Goal: Task Accomplishment & Management: Use online tool/utility

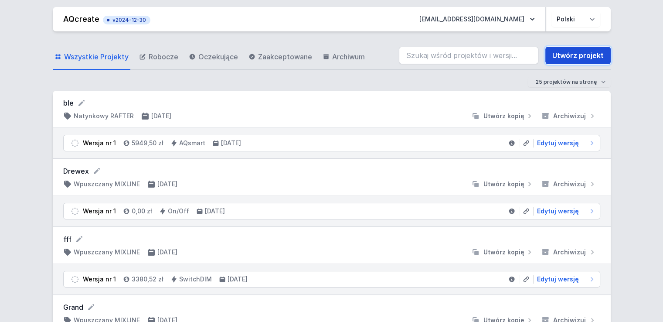
click at [575, 56] on link "Utwórz projekt" at bounding box center [577, 55] width 65 height 17
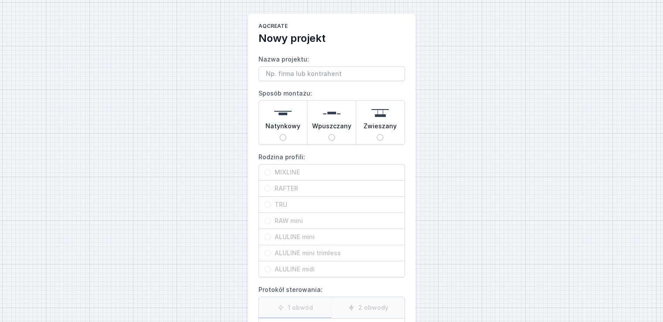
click at [331, 139] on input "Wpuszczany" at bounding box center [331, 137] width 7 height 7
radio input "true"
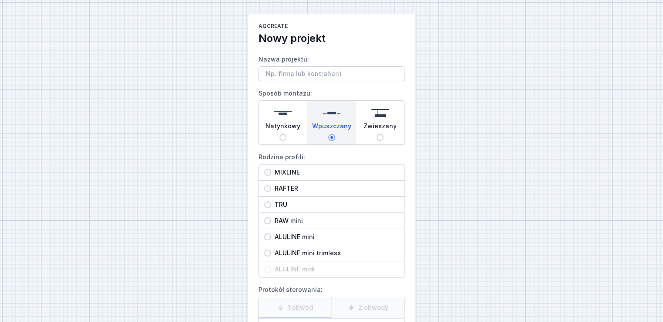
click at [268, 171] on input "MIXLINE" at bounding box center [267, 172] width 7 height 7
radio input "true"
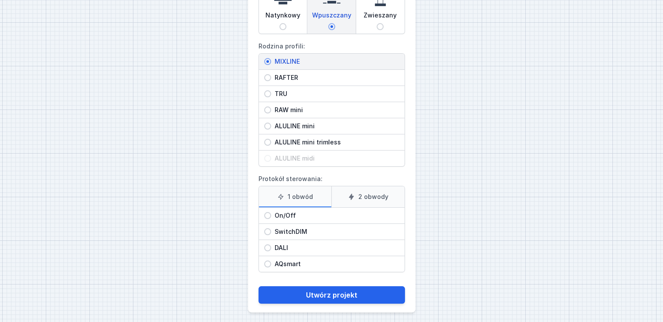
scroll to position [113, 0]
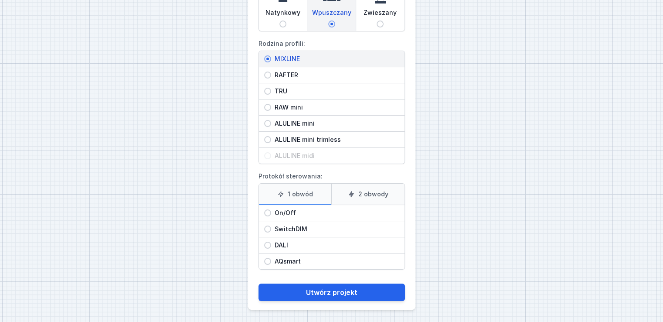
click at [268, 211] on input "On/Off" at bounding box center [267, 212] width 7 height 7
radio input "true"
click at [304, 192] on label "1 obwód" at bounding box center [295, 193] width 73 height 21
click at [0, 0] on input "1 obwód" at bounding box center [0, 0] width 0 height 0
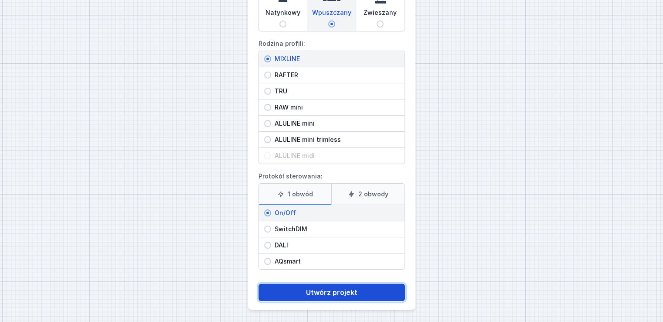
click at [345, 289] on button "Utwórz projekt" at bounding box center [331, 291] width 146 height 17
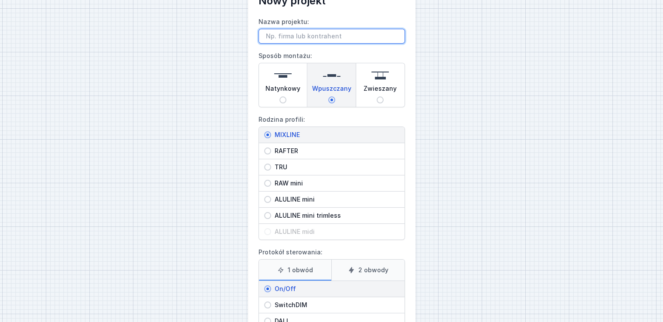
scroll to position [23, 0]
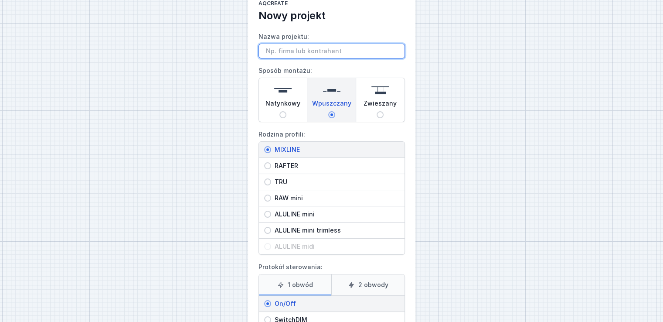
click at [339, 47] on input "Nazwa projektu:" at bounding box center [331, 51] width 146 height 15
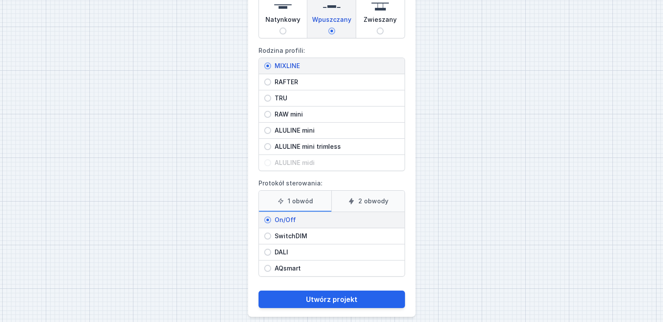
scroll to position [113, 0]
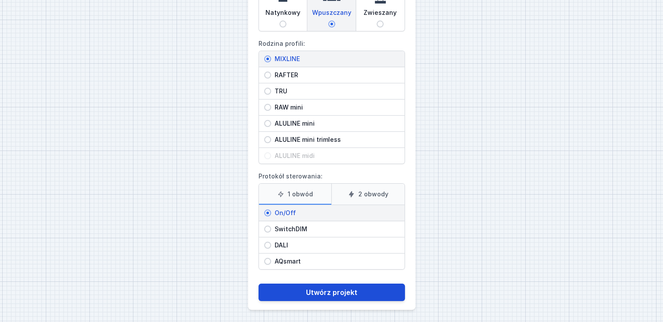
type input "zz"
click at [366, 291] on button "Utwórz projekt" at bounding box center [331, 291] width 146 height 17
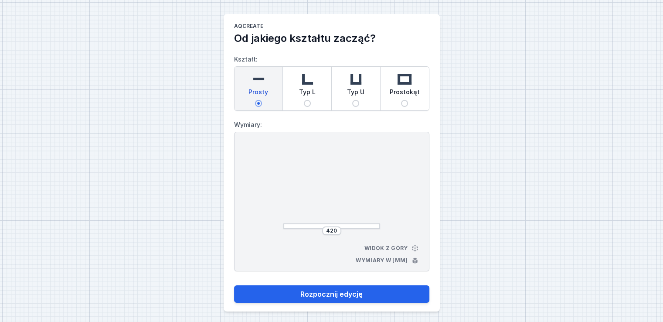
click at [404, 103] on input "Prostokąt" at bounding box center [404, 103] width 7 height 7
radio input "true"
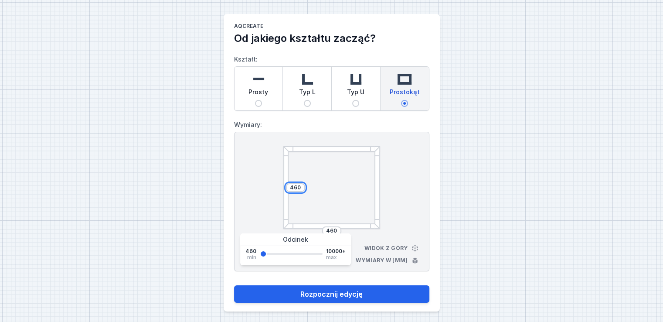
drag, startPoint x: 302, startPoint y: 186, endPoint x: 276, endPoint y: 183, distance: 25.8
click at [276, 183] on div "460 460 Widok z góry Wymiary w [mm]" at bounding box center [331, 201] width 195 height 139
type input "2000"
click at [333, 229] on input "460" at bounding box center [332, 230] width 14 height 7
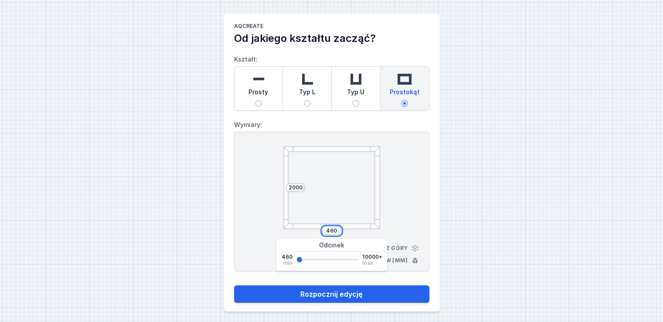
drag, startPoint x: 339, startPoint y: 229, endPoint x: 317, endPoint y: 231, distance: 22.3
click at [317, 231] on div "460" at bounding box center [331, 230] width 97 height 9
type input "2000"
click at [347, 197] on div at bounding box center [331, 187] width 97 height 83
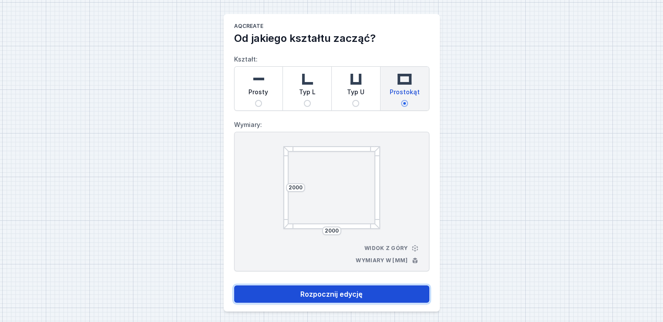
click at [345, 296] on button "Rozpocznij edycję" at bounding box center [331, 293] width 195 height 17
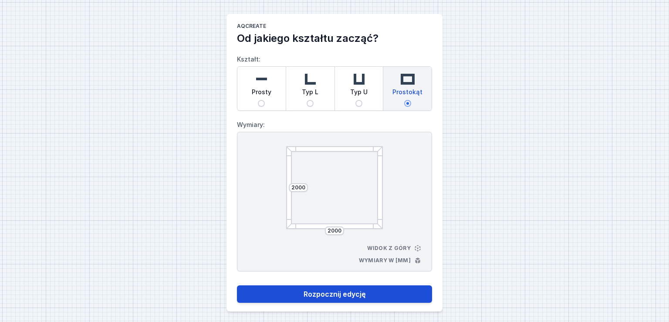
select select "3000"
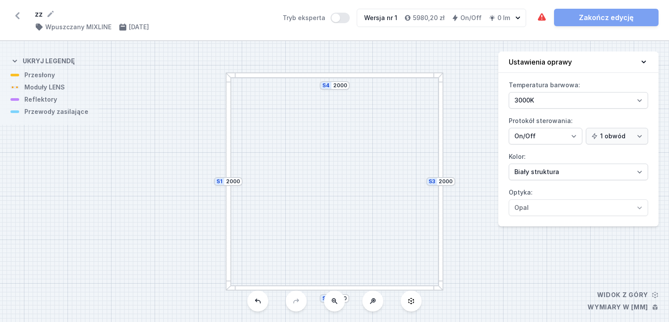
click at [228, 196] on div at bounding box center [229, 181] width 6 height 218
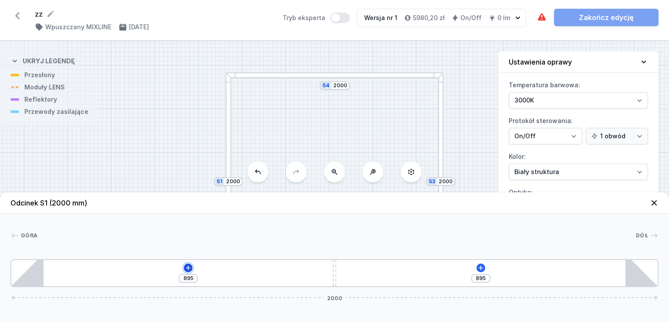
click at [188, 266] on icon at bounding box center [188, 267] width 5 height 5
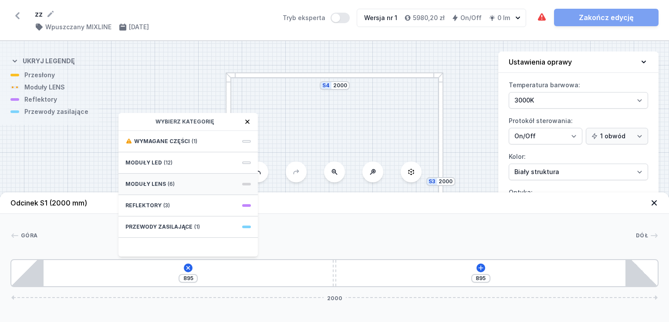
click at [246, 183] on span at bounding box center [246, 184] width 9 height 3
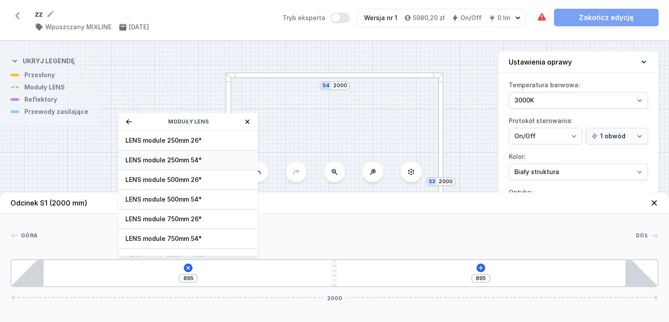
click at [180, 159] on span "LENS module 250mm 54°" at bounding box center [189, 160] width 126 height 9
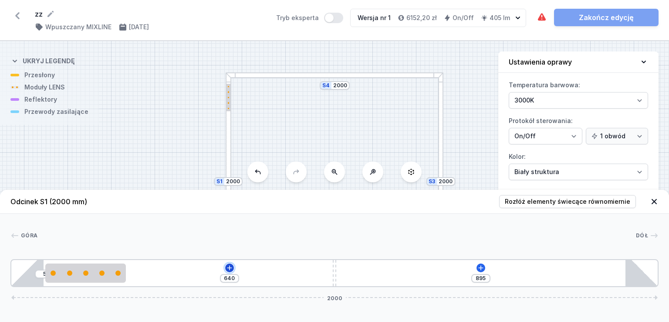
click at [231, 266] on icon at bounding box center [229, 267] width 7 height 7
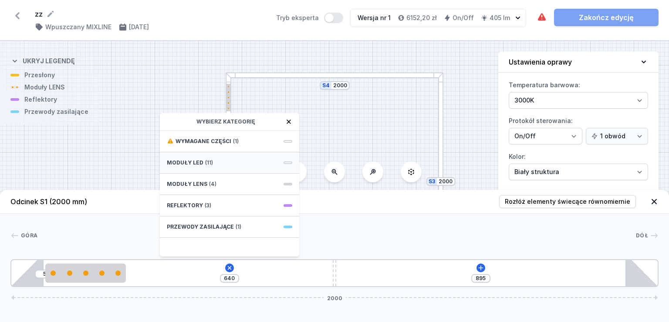
click at [267, 164] on div "Moduły LED (11)" at bounding box center [229, 162] width 139 height 21
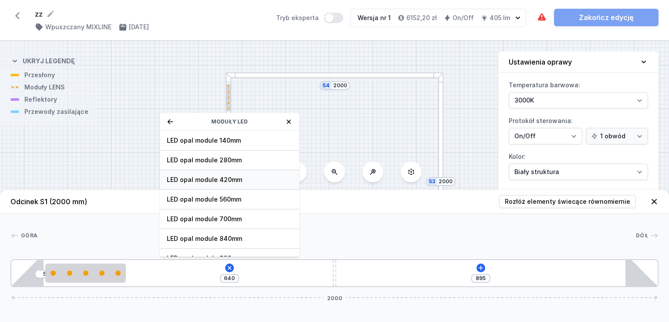
click at [246, 179] on span "LED opal module 420mm" at bounding box center [230, 179] width 126 height 9
type input "210"
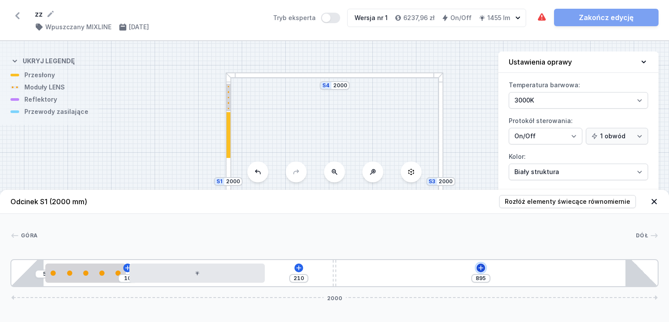
click at [481, 267] on icon at bounding box center [481, 267] width 5 height 5
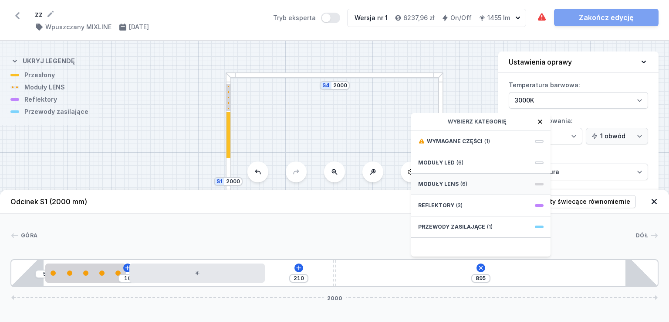
click at [461, 181] on span "(6)" at bounding box center [464, 183] width 7 height 7
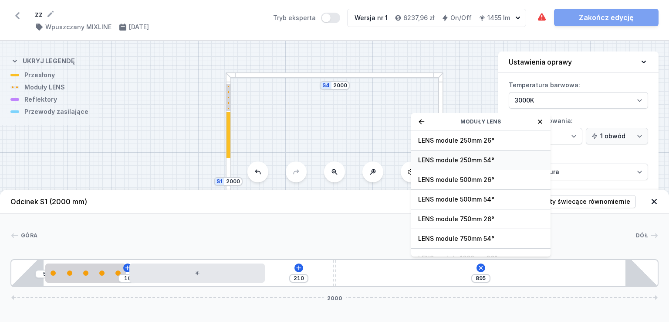
click at [461, 159] on span "LENS module 250mm 54°" at bounding box center [481, 160] width 126 height 9
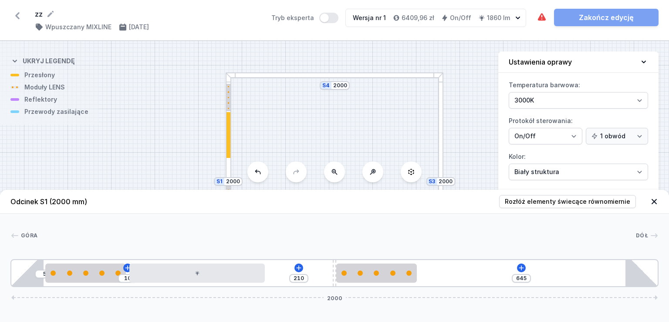
click at [335, 75] on div at bounding box center [335, 75] width 218 height 6
type input "895"
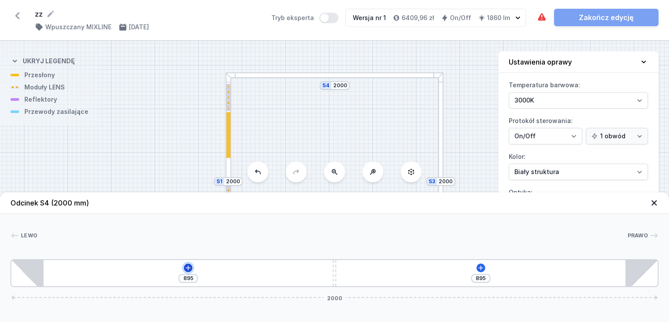
click at [187, 265] on icon at bounding box center [188, 267] width 7 height 7
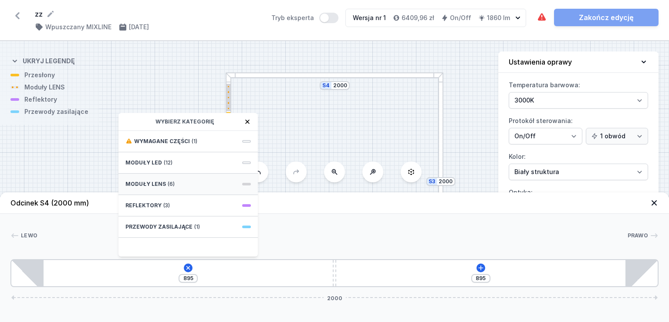
click at [209, 182] on div "Moduły LENS (6)" at bounding box center [188, 183] width 139 height 21
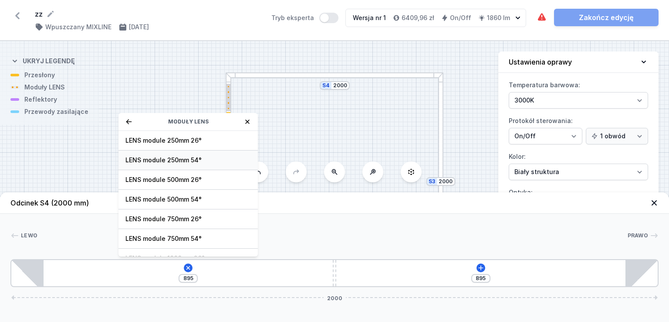
click at [185, 161] on span "LENS module 250mm 54°" at bounding box center [189, 160] width 126 height 9
type input "640"
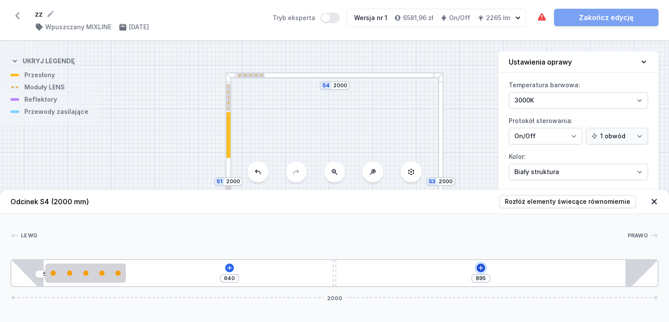
click at [482, 267] on icon at bounding box center [481, 267] width 7 height 7
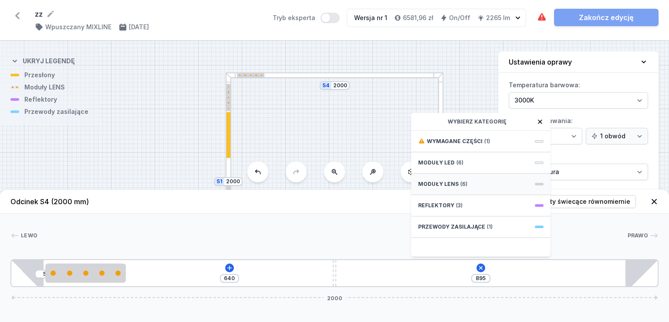
click at [453, 183] on span "Moduły LENS" at bounding box center [438, 183] width 41 height 7
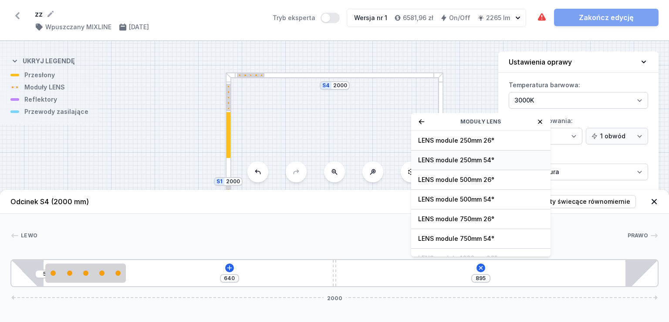
click at [464, 161] on span "LENS module 250mm 54°" at bounding box center [481, 160] width 126 height 9
type input "645"
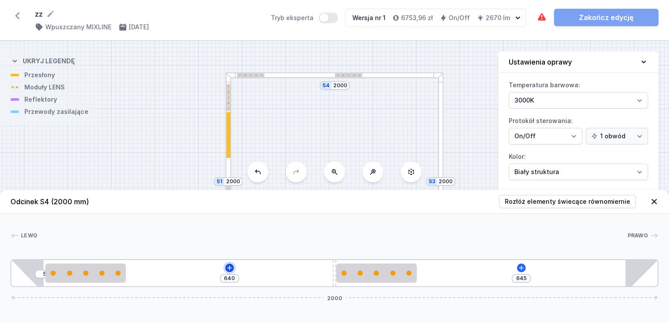
click at [228, 267] on icon at bounding box center [229, 267] width 7 height 7
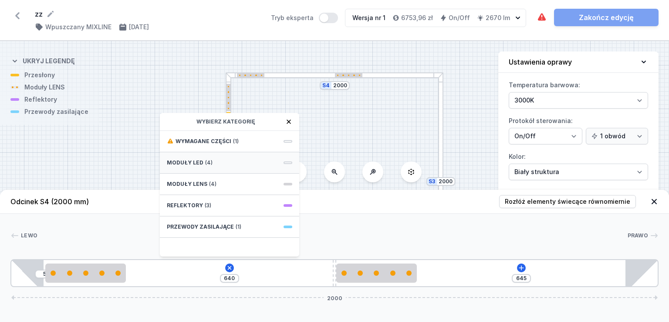
click at [244, 164] on div "Moduły LED (4)" at bounding box center [229, 162] width 139 height 21
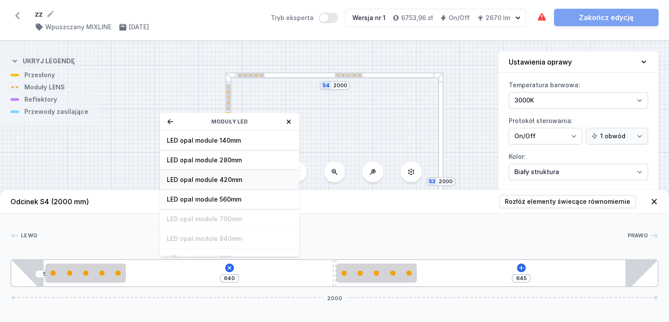
click at [235, 179] on span "LED opal module 420mm" at bounding box center [230, 179] width 126 height 9
type input "210"
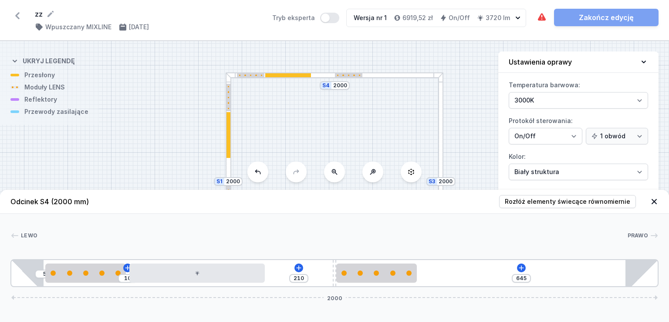
click at [441, 136] on div at bounding box center [441, 181] width 6 height 218
type input "895"
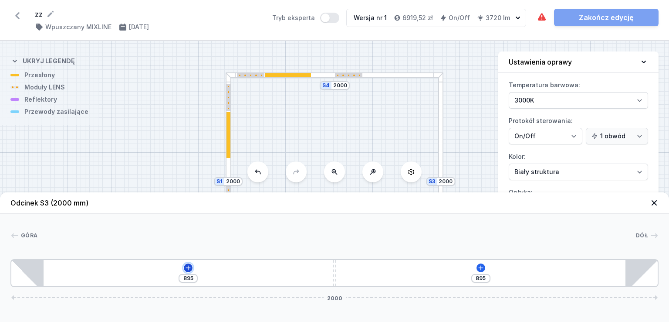
click at [187, 267] on icon at bounding box center [188, 267] width 7 height 7
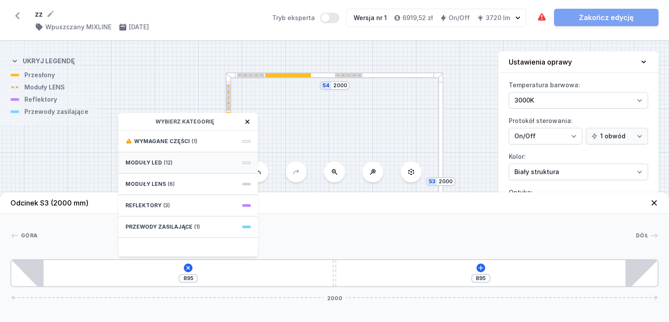
click at [154, 164] on span "Moduły LED" at bounding box center [144, 162] width 37 height 7
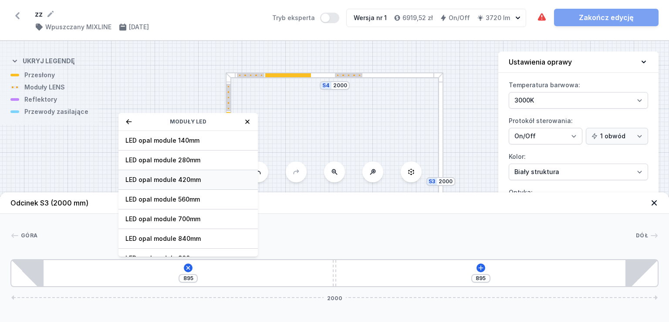
click at [195, 179] on span "LED opal module 420mm" at bounding box center [189, 179] width 126 height 9
type input "535"
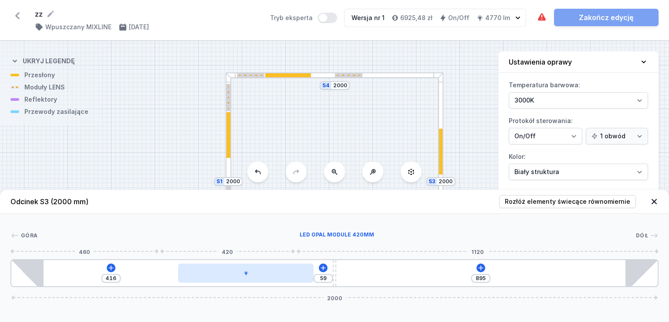
type input "476"
type input "888"
type input "492"
type input "886"
type input "494"
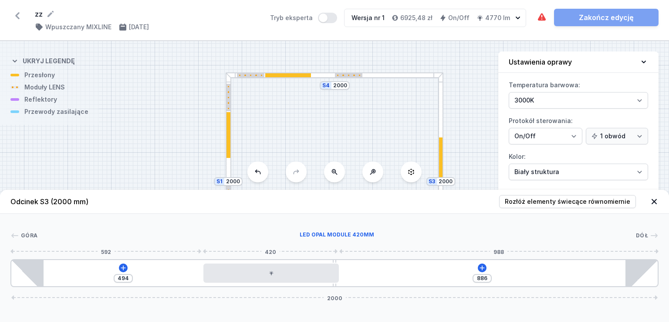
drag, startPoint x: 109, startPoint y: 273, endPoint x: 283, endPoint y: 272, distance: 174.3
click at [123, 268] on icon at bounding box center [123, 267] width 5 height 5
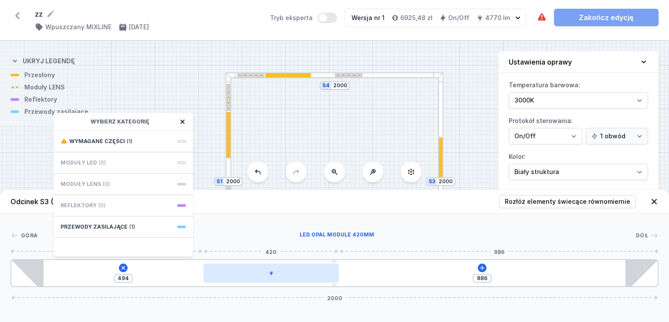
type input "867"
type input "513"
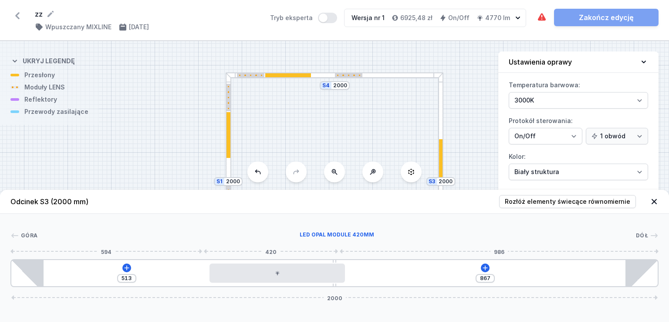
type input "856"
type input "524"
type input "797"
type input "583"
type input "697"
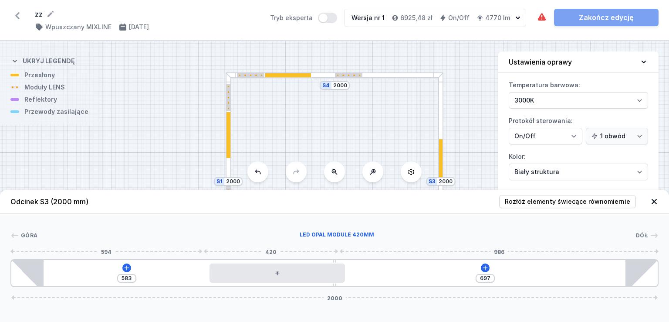
type input "683"
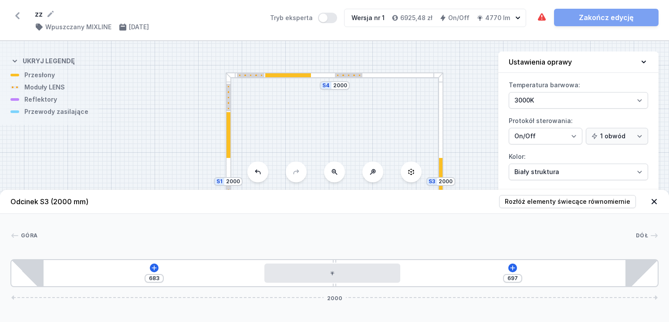
drag, startPoint x: 298, startPoint y: 277, endPoint x: 356, endPoint y: 283, distance: 57.8
click at [356, 283] on div "[PHONE_NUMBER]" at bounding box center [334, 273] width 648 height 28
type input "686"
type input "694"
type input "634"
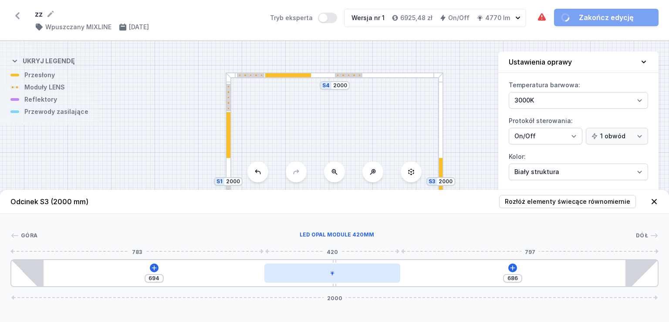
type input "746"
type input "576"
type input "804"
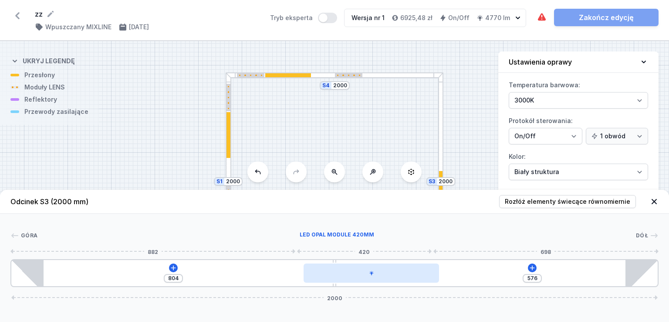
type input "553"
type input "827"
type input "534"
type input "846"
type input "530"
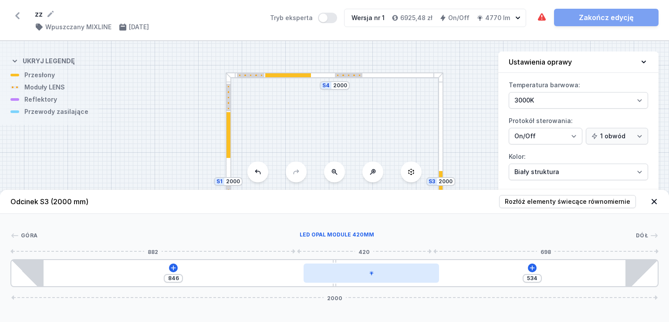
type input "850"
drag, startPoint x: 335, startPoint y: 275, endPoint x: 389, endPoint y: 276, distance: 54.1
click at [389, 276] on div at bounding box center [372, 272] width 136 height 19
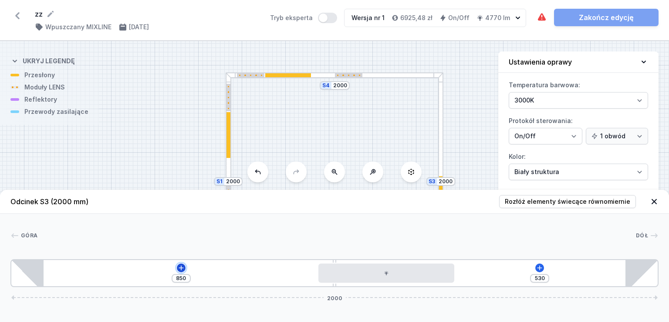
click at [182, 268] on icon at bounding box center [181, 267] width 7 height 7
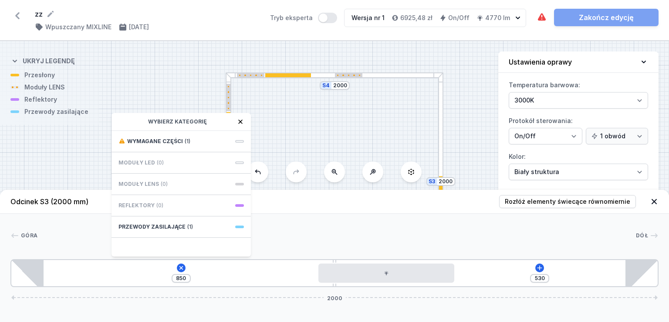
click at [495, 276] on div "850 Wybierz kategorię Wymagane części (1) Moduły LED (0) Moduły LENS (0) Reflek…" at bounding box center [334, 273] width 648 height 28
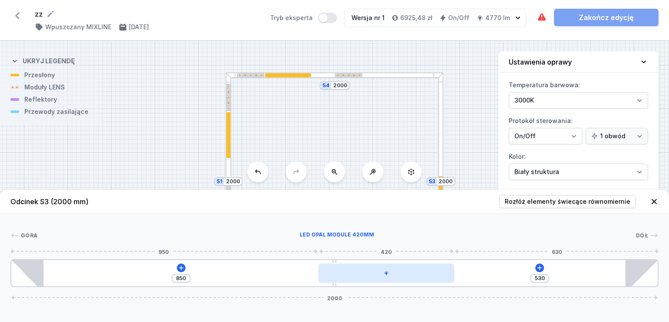
drag, startPoint x: 401, startPoint y: 268, endPoint x: 400, endPoint y: 274, distance: 5.3
click at [401, 271] on div at bounding box center [387, 272] width 136 height 19
type input "676"
type input "704"
type input "887"
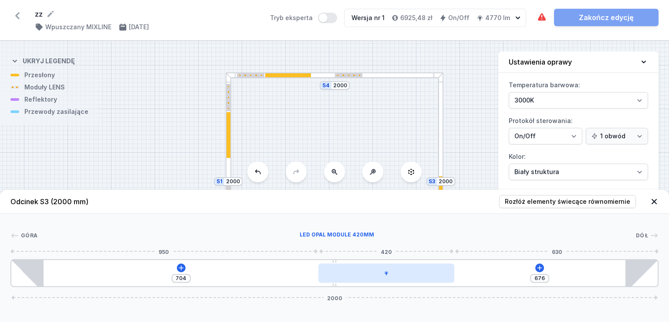
type input "493"
type input "895"
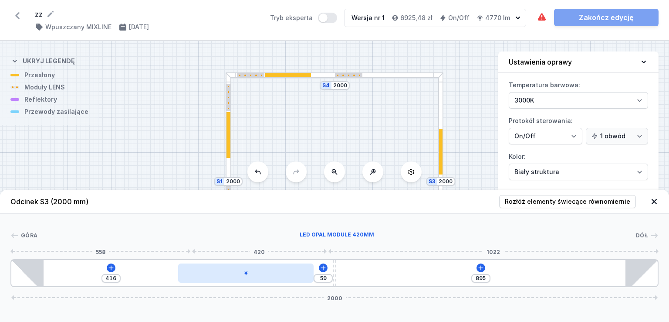
type input "393"
type input "82"
type input "370"
type input "105"
type input "343"
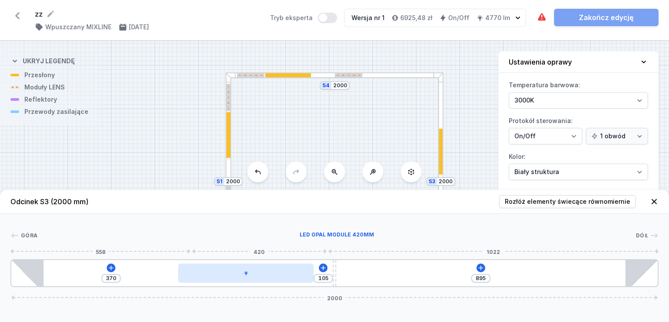
type input "132"
type input "303"
type input "172"
type input "276"
type input "199"
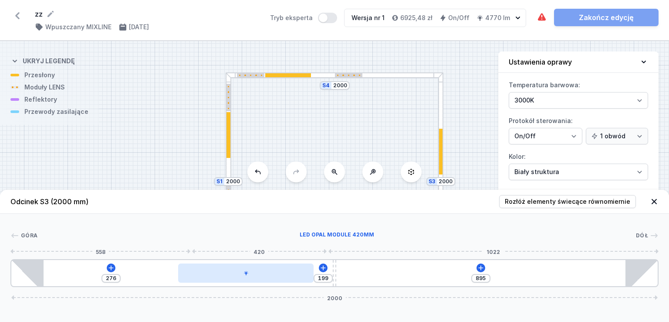
type input "233"
type input "242"
type input "197"
type input "278"
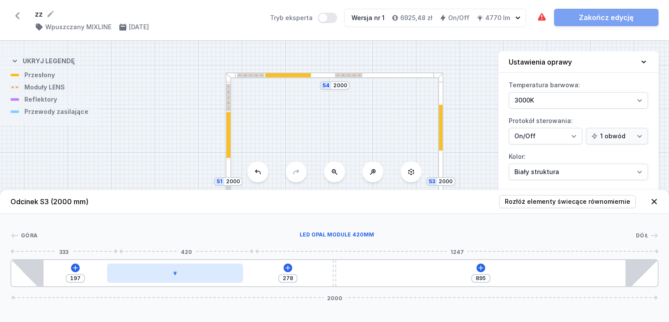
type input "170"
type input "305"
type input "142"
type input "333"
type input "112"
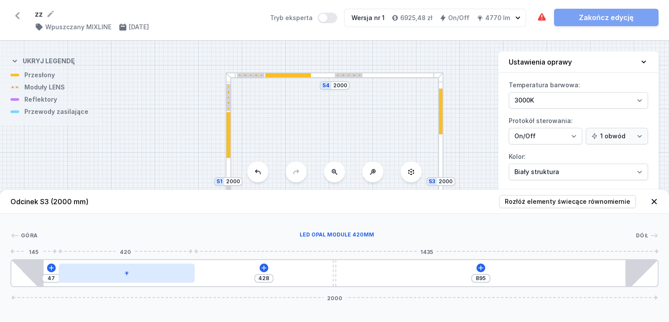
type input "420"
type input "55"
type input "404"
type input "71"
type input "397"
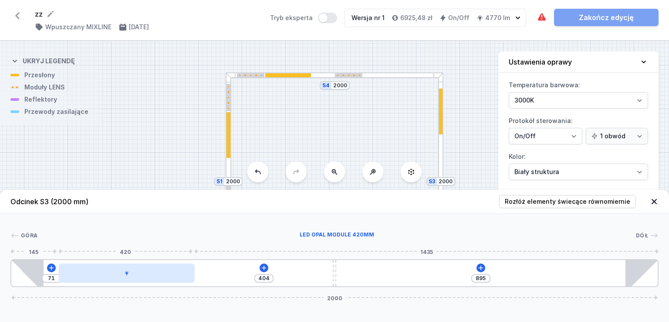
type input "78"
type input "389"
type input "86"
type input "384"
type input "91"
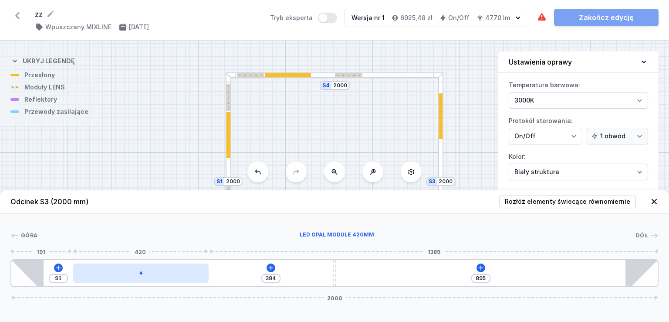
drag, startPoint x: 404, startPoint y: 275, endPoint x: 129, endPoint y: 274, distance: 275.4
click at [129, 274] on div at bounding box center [141, 272] width 136 height 19
type input "351"
type input "124"
click at [152, 274] on div at bounding box center [152, 272] width 136 height 19
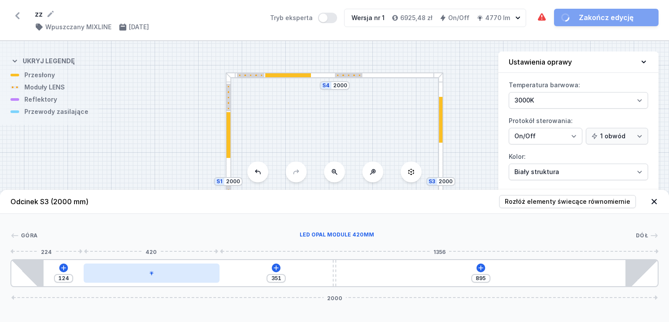
click at [152, 274] on icon at bounding box center [151, 272] width 5 height 5
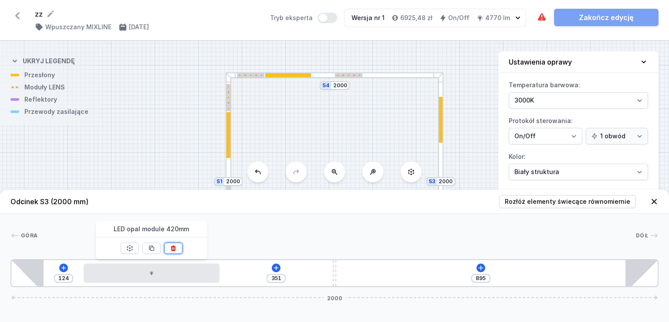
click at [176, 248] on icon at bounding box center [173, 247] width 7 height 7
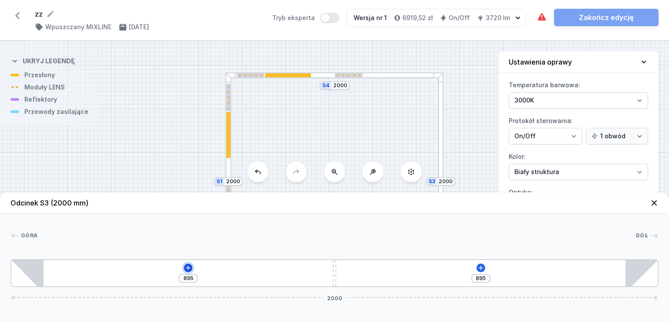
click at [188, 267] on icon at bounding box center [188, 267] width 5 height 5
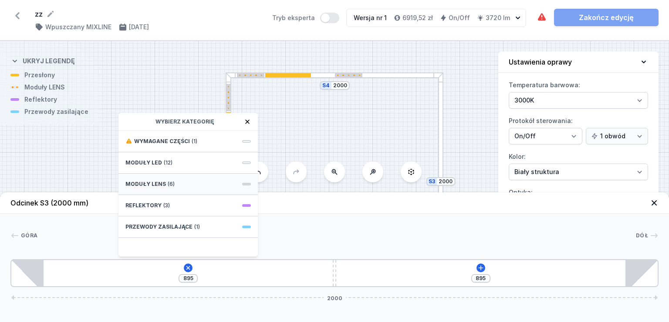
click at [193, 184] on div "Moduły LENS (6)" at bounding box center [188, 183] width 139 height 21
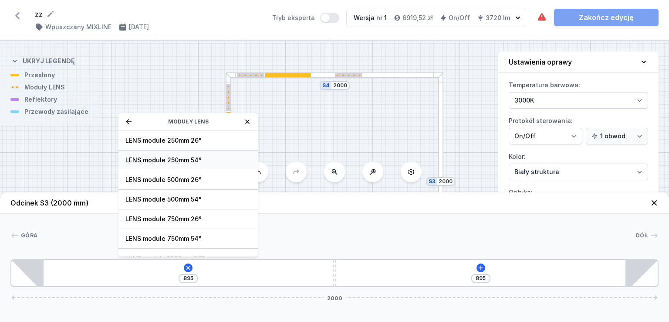
click at [194, 163] on span "LENS module 250mm 54°" at bounding box center [189, 160] width 126 height 9
type input "640"
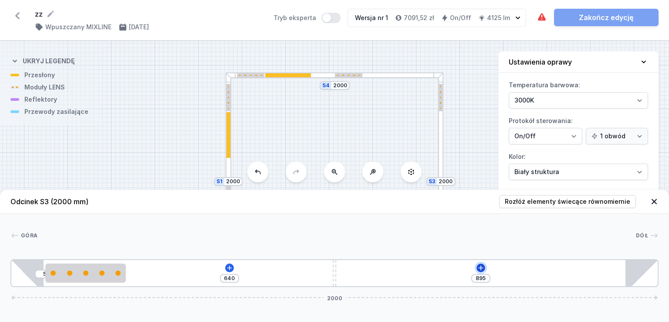
click at [482, 267] on icon at bounding box center [481, 267] width 7 height 7
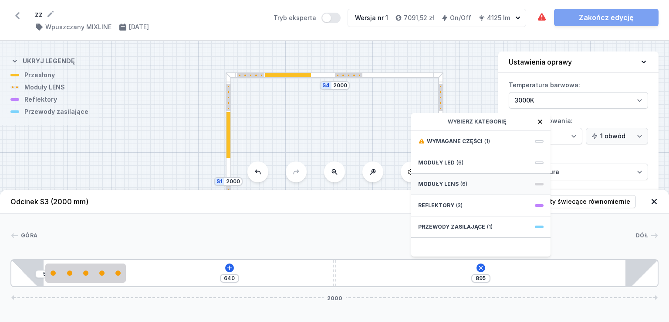
click at [463, 184] on span "(6)" at bounding box center [464, 183] width 7 height 7
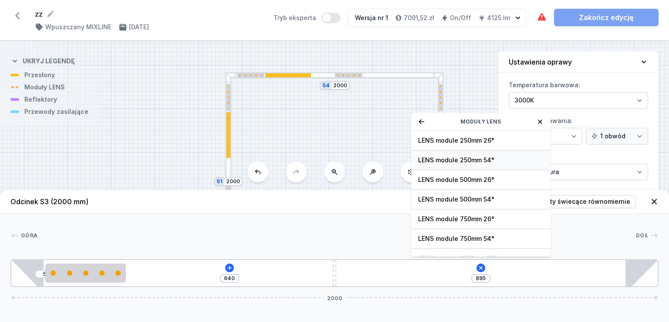
click at [469, 159] on span "LENS module 250mm 54°" at bounding box center [481, 160] width 126 height 9
type input "645"
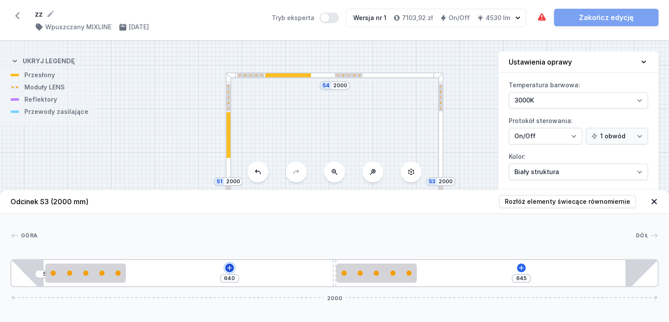
click at [230, 267] on icon at bounding box center [229, 267] width 7 height 7
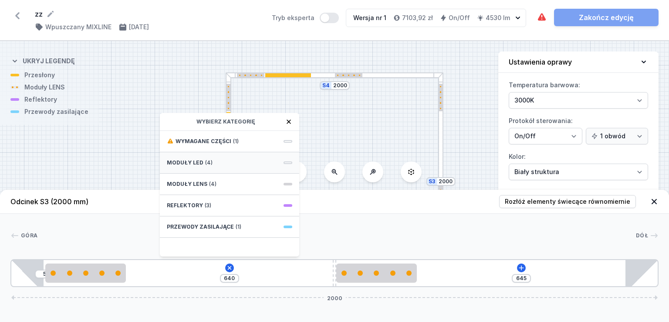
click at [229, 164] on div "Moduły LED (4)" at bounding box center [229, 162] width 139 height 21
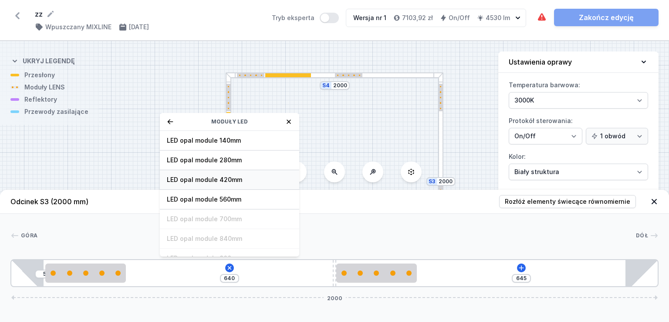
click at [232, 178] on span "LED opal module 420mm" at bounding box center [230, 179] width 126 height 9
type input "210"
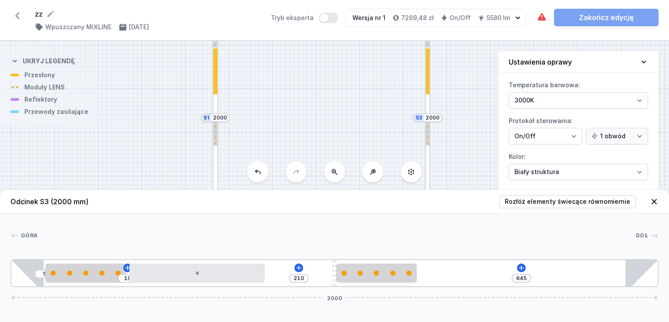
drag, startPoint x: 475, startPoint y: 154, endPoint x: 462, endPoint y: 81, distance: 73.5
click at [462, 81] on div "S4 2000 S3 2000 S2 2000 S1 2000" at bounding box center [334, 181] width 669 height 281
drag, startPoint x: 462, startPoint y: 145, endPoint x: 461, endPoint y: 76, distance: 69.3
click at [461, 76] on div "S4 2000 S3 2000 S2 2000 S1 2000" at bounding box center [334, 181] width 669 height 281
drag, startPoint x: 463, startPoint y: 130, endPoint x: 460, endPoint y: 93, distance: 36.7
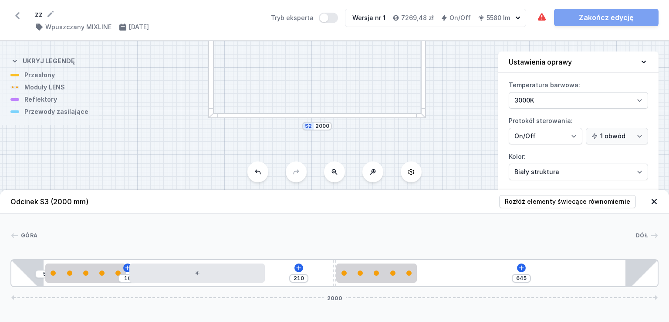
click at [460, 93] on div "S4 2000 S3 2000 S2 2000 S1 2000" at bounding box center [334, 181] width 669 height 281
click at [388, 109] on div at bounding box center [317, 110] width 218 height 6
type input "895"
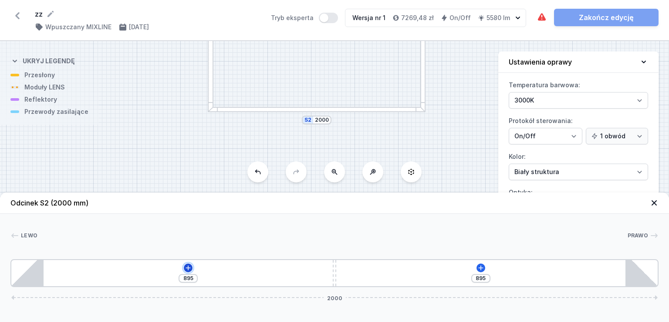
click at [188, 267] on icon at bounding box center [188, 267] width 5 height 5
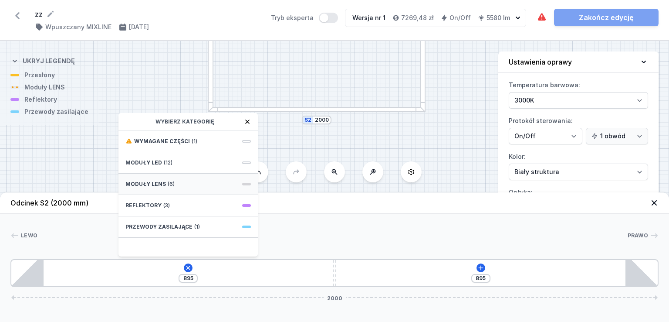
click at [176, 184] on div "Moduły LENS (6)" at bounding box center [188, 183] width 139 height 21
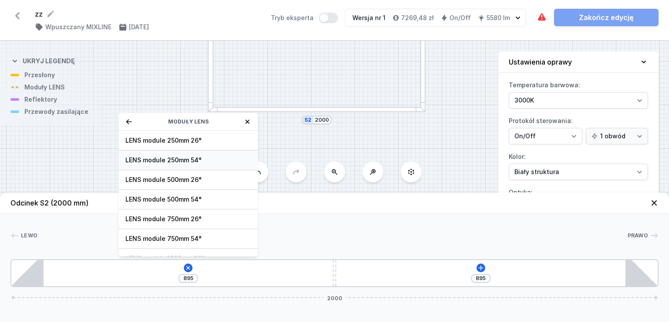
click at [176, 159] on span "LENS module 250mm 54°" at bounding box center [189, 160] width 126 height 9
type input "640"
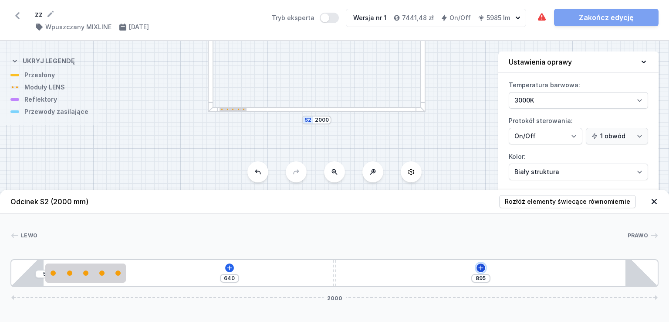
click at [480, 268] on icon at bounding box center [481, 267] width 7 height 7
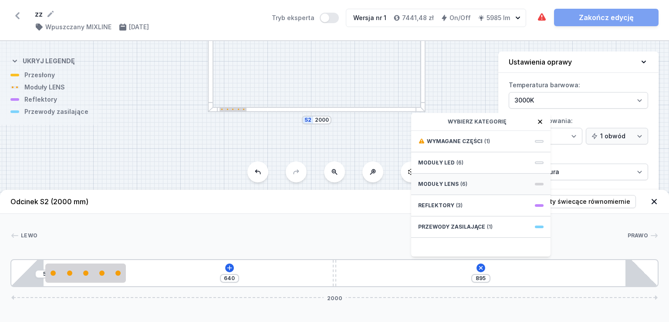
click at [454, 182] on span "Moduły LENS" at bounding box center [438, 183] width 41 height 7
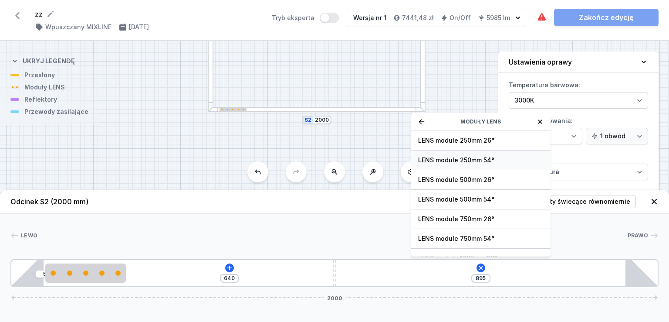
click at [465, 160] on span "LENS module 250mm 54°" at bounding box center [481, 160] width 126 height 9
type input "645"
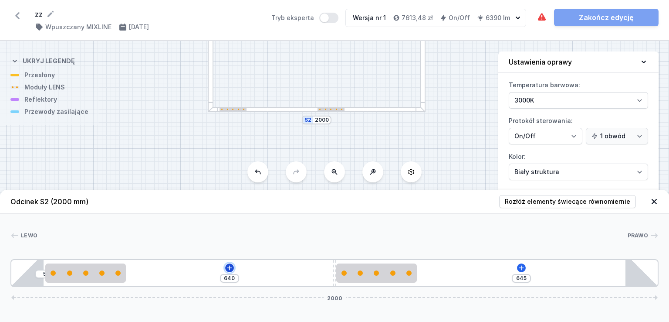
click at [228, 268] on icon at bounding box center [229, 267] width 7 height 7
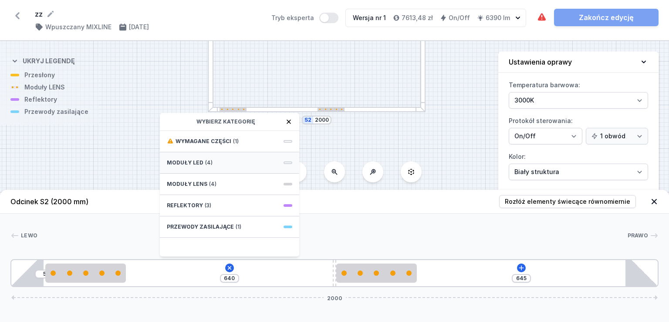
click at [214, 163] on div "Moduły LED (4)" at bounding box center [229, 162] width 139 height 21
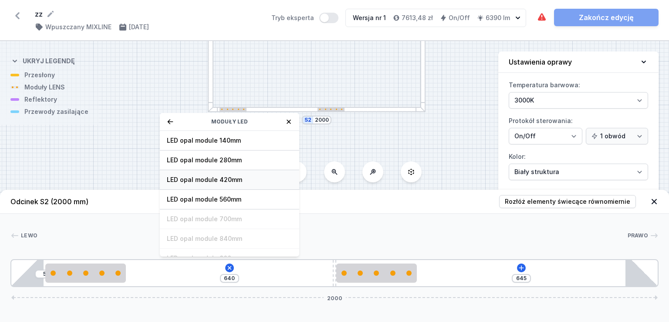
click at [224, 179] on span "LED opal module 420mm" at bounding box center [230, 179] width 126 height 9
type input "210"
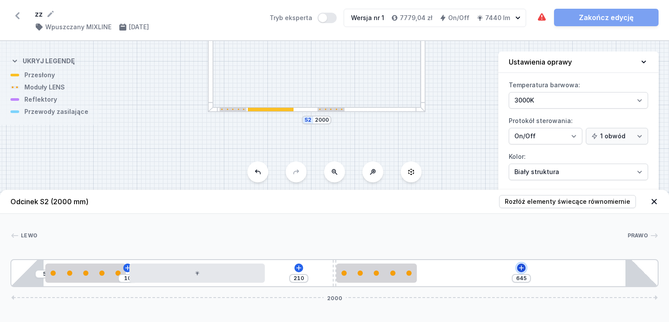
click at [519, 268] on icon at bounding box center [521, 267] width 7 height 7
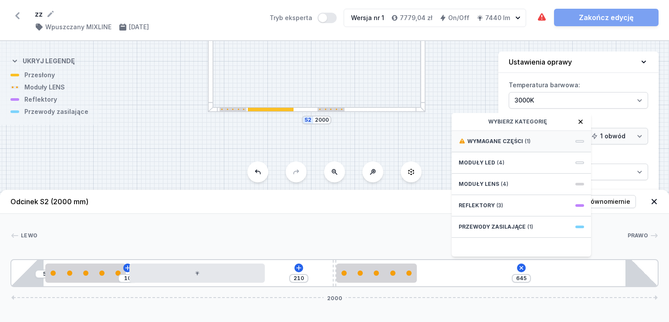
click at [514, 138] on span "Wymagane części" at bounding box center [496, 141] width 56 height 7
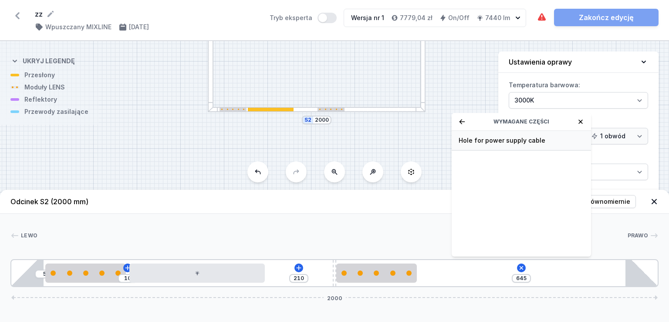
click at [511, 142] on span "Hole for power supply cable" at bounding box center [522, 140] width 126 height 9
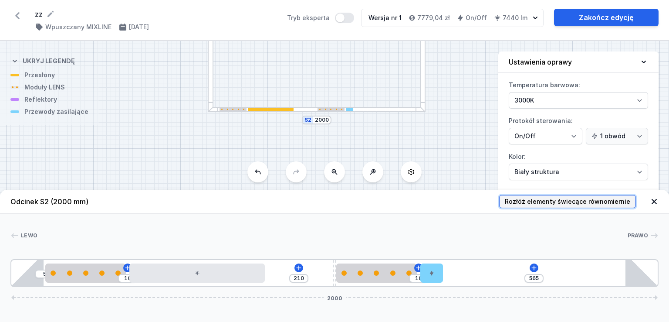
click at [587, 202] on span "Rozłóż elementy świecące równomiernie" at bounding box center [568, 201] width 126 height 9
type input "170"
type input "270"
type input "55"
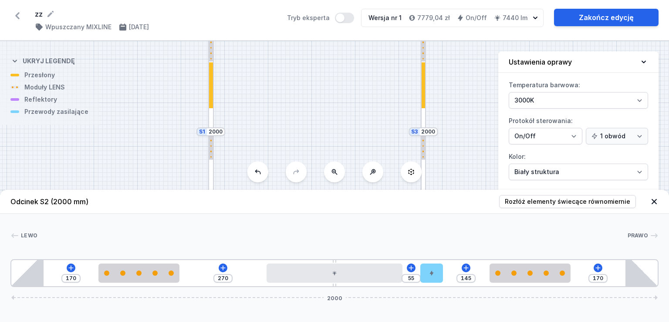
drag, startPoint x: 453, startPoint y: 93, endPoint x: 454, endPoint y: 222, distance: 129.0
click at [454, 222] on div "S4 2000 S3 2000 S2 2000 S1 2000 Odcinek S2 (2000 mm) Rozłóż elementy świecące r…" at bounding box center [334, 181] width 669 height 281
click at [424, 184] on div at bounding box center [424, 132] width 6 height 218
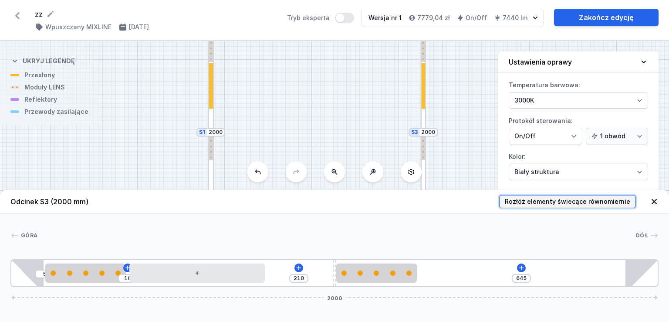
click at [535, 204] on span "Rozłóż elementy świecące równomiernie" at bounding box center [568, 201] width 126 height 9
type input "170"
type input "270"
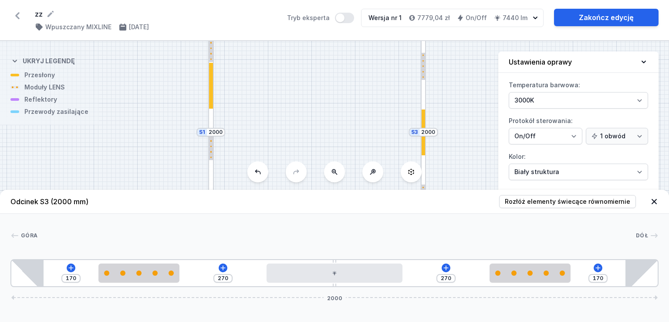
click at [211, 173] on div at bounding box center [211, 132] width 6 height 218
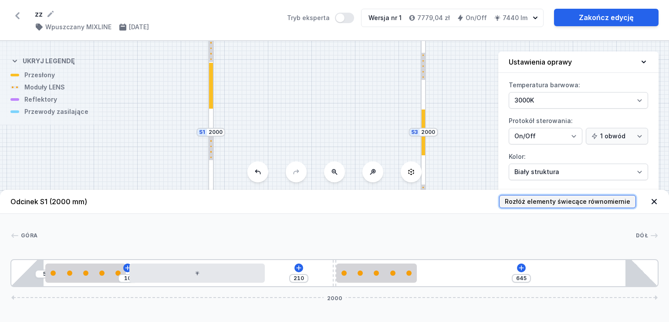
click at [528, 204] on span "Rozłóż elementy świecące równomiernie" at bounding box center [568, 201] width 126 height 9
type input "170"
type input "270"
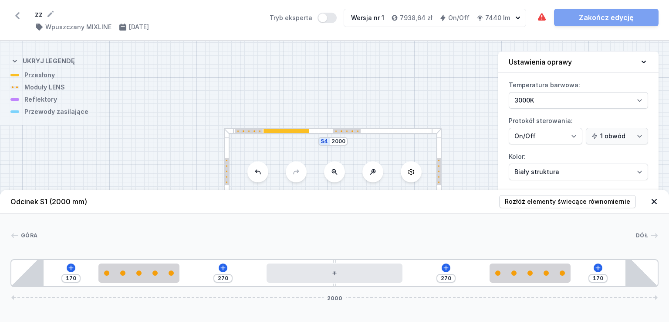
drag, startPoint x: 447, startPoint y: 88, endPoint x: 461, endPoint y: 185, distance: 98.7
click at [461, 185] on div "S4 2000 S3 2000 S2 2000 S1 2000" at bounding box center [334, 181] width 669 height 281
click at [407, 130] on div at bounding box center [333, 132] width 218 height 6
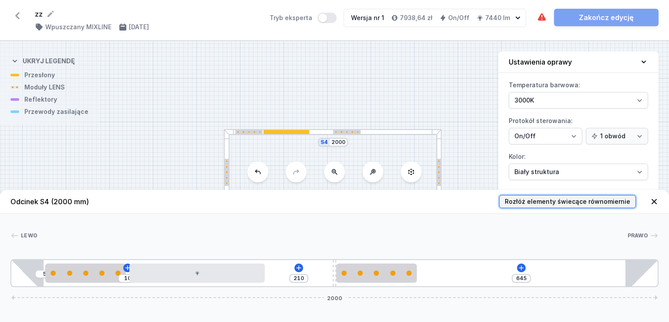
click at [564, 201] on span "Rozłóż elementy świecące równomiernie" at bounding box center [568, 201] width 126 height 9
type input "170"
type input "270"
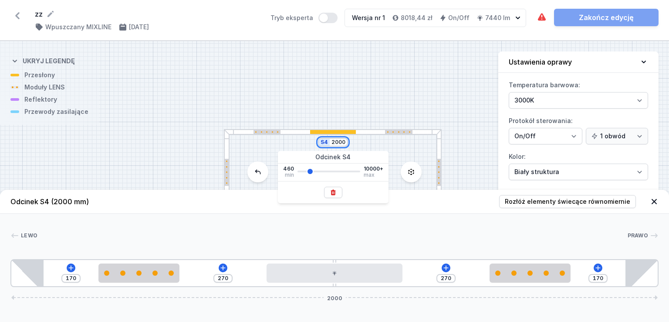
click at [342, 143] on input "2000" at bounding box center [339, 142] width 14 height 7
click at [345, 143] on input "2000" at bounding box center [339, 142] width 14 height 7
type input "2500"
type input "1090"
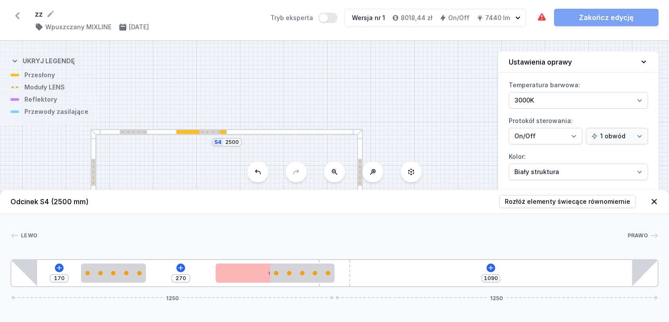
click at [417, 100] on div "S4 2500 S3 2000 S2 2500 S1 2000" at bounding box center [334, 181] width 669 height 281
click at [308, 132] on div at bounding box center [295, 132] width 136 height 6
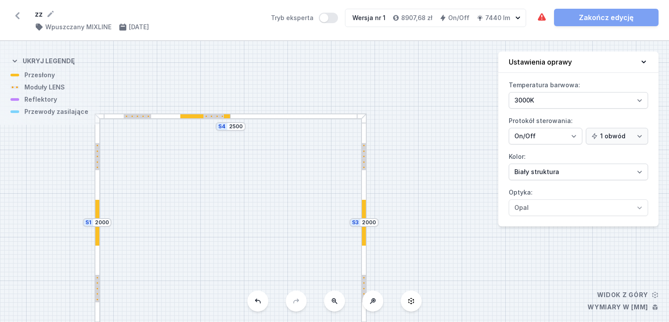
drag, startPoint x: 405, startPoint y: 221, endPoint x: 418, endPoint y: 73, distance: 148.8
click at [417, 87] on div "S4 2500 S3 2000 S2 2500 S1 2000" at bounding box center [334, 181] width 669 height 281
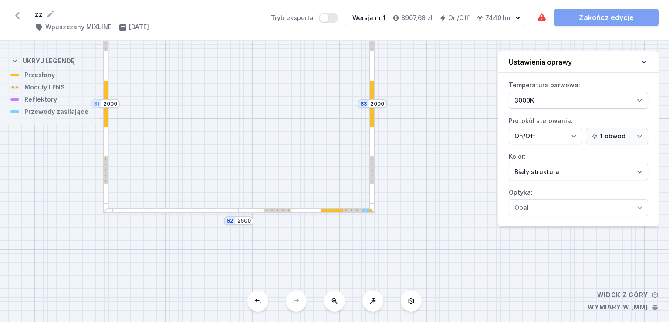
click at [178, 209] on div at bounding box center [171, 210] width 136 height 6
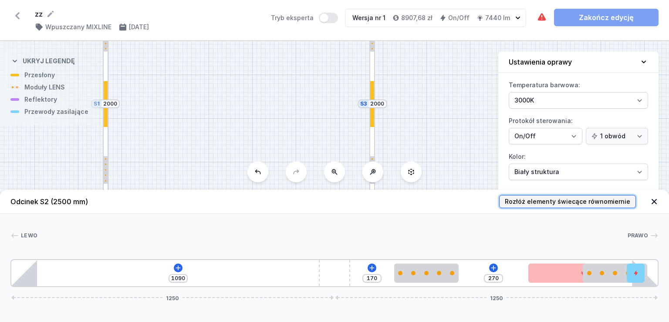
click at [549, 203] on span "Rozłóż elementy świecące równomiernie" at bounding box center [568, 201] width 126 height 9
type input "295"
type input "395"
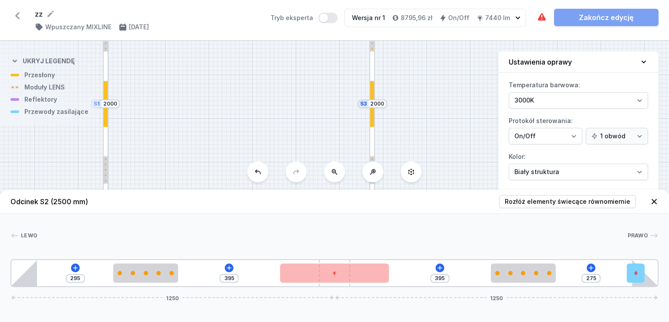
click at [418, 123] on div "S4 2500 S3 2000 S2 2500 S1 2000" at bounding box center [334, 181] width 669 height 281
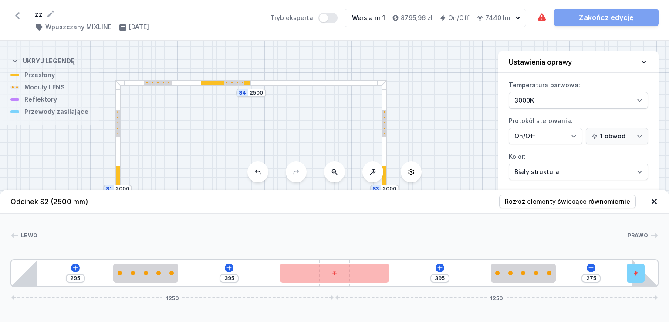
drag, startPoint x: 425, startPoint y: 99, endPoint x: 434, endPoint y: 166, distance: 66.8
click at [434, 166] on div "S4 2500 S3 2000 S2 2500 S1 2000" at bounding box center [334, 181] width 669 height 281
click at [334, 82] on div at bounding box center [319, 83] width 136 height 6
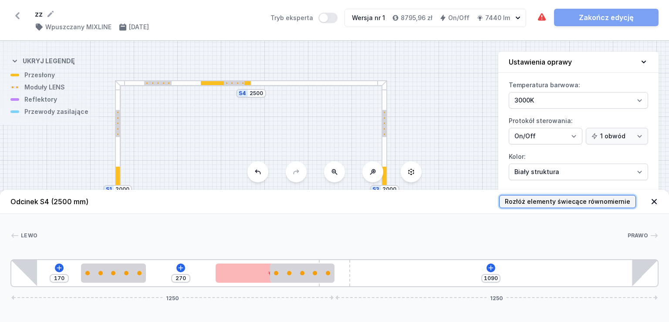
click at [579, 202] on span "Rozłóż elementy świecące równomiernie" at bounding box center [568, 201] width 126 height 9
type input "295"
type input "395"
type input "295"
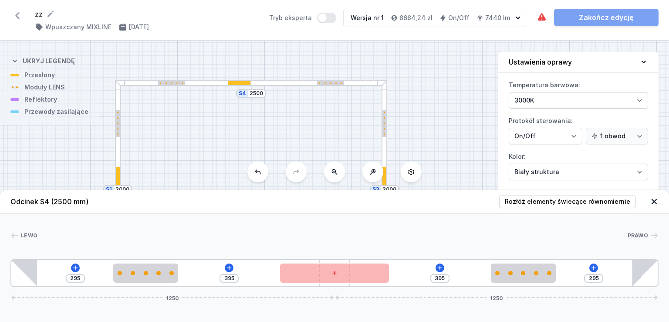
click at [452, 119] on div "S4 2500 S3 2000 S2 2500 S1 2000" at bounding box center [334, 181] width 669 height 281
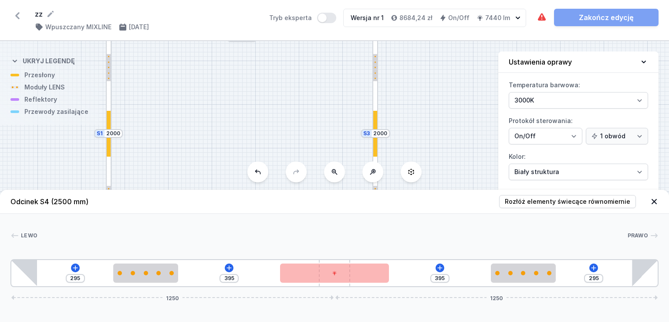
drag, startPoint x: 458, startPoint y: 157, endPoint x: 445, endPoint y: 61, distance: 96.9
click at [445, 67] on div "S4 2500 S3 2000 S2 2500 S1 2000" at bounding box center [334, 181] width 669 height 281
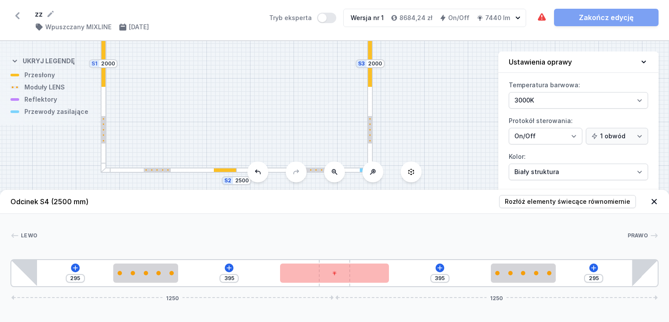
drag, startPoint x: 448, startPoint y: 143, endPoint x: 443, endPoint y: 34, distance: 109.1
click at [445, 54] on div "S4 2500 S3 2000 S2 2500 S1 2000" at bounding box center [334, 181] width 669 height 281
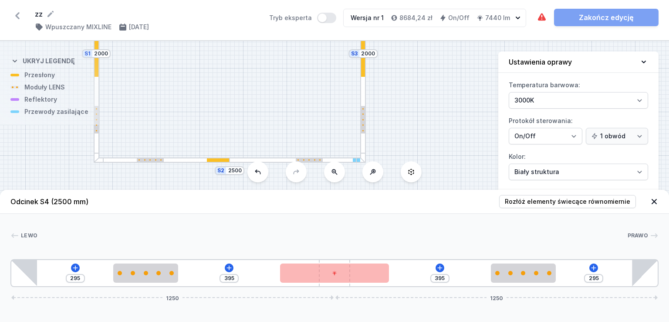
drag, startPoint x: 427, startPoint y: 84, endPoint x: 416, endPoint y: 201, distance: 117.7
click at [416, 201] on div "S4 2500 S3 2000 S2 2500 S1 2000 Odcinek S4 (2500 mm) Rozłóż elementy świecące r…" at bounding box center [334, 181] width 669 height 281
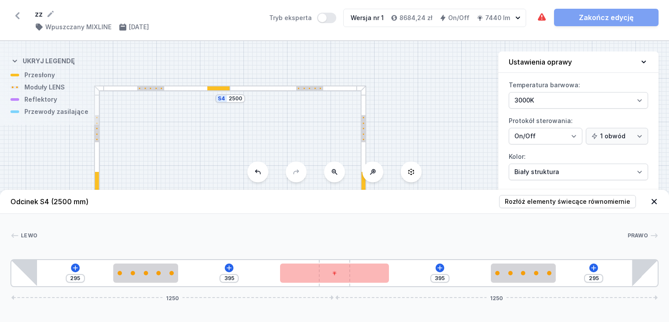
drag, startPoint x: 419, startPoint y: 78, endPoint x: 431, endPoint y: 189, distance: 111.3
click at [431, 189] on div "S4 2500 S3 2000 S2 2500 S1 2000 Odcinek S4 (2500 mm) Rozłóż elementy świecące r…" at bounding box center [334, 181] width 669 height 281
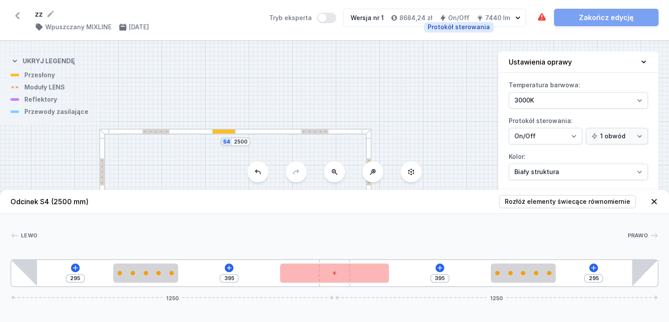
click at [463, 17] on h4 "On/Off" at bounding box center [458, 18] width 21 height 9
click at [457, 17] on h4 "On/Off" at bounding box center [458, 18] width 21 height 9
click at [458, 16] on h4 "On/Off" at bounding box center [458, 18] width 21 height 9
click at [447, 16] on icon "button" at bounding box center [443, 17] width 7 height 7
click at [462, 16] on h4 "On/Off" at bounding box center [458, 18] width 21 height 9
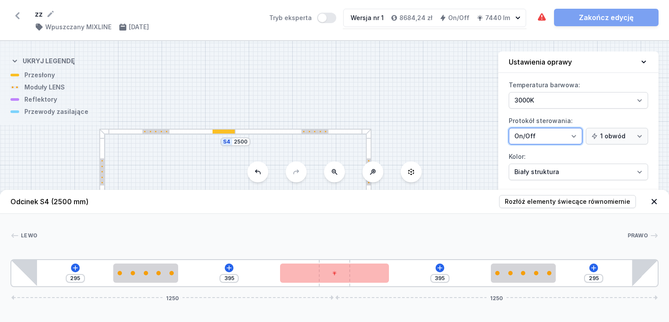
click at [575, 135] on select "On/Off SwitchDIM DALI AQsmart" at bounding box center [546, 136] width 74 height 17
click at [509, 128] on select "On/Off SwitchDIM DALI AQsmart" at bounding box center [546, 136] width 74 height 17
click at [576, 135] on select "On/Off SwitchDIM DALI AQsmart" at bounding box center [546, 136] width 74 height 17
click at [509, 128] on select "On/Off SwitchDIM DALI AQsmart" at bounding box center [546, 136] width 74 height 17
click at [575, 134] on select "On/Off SwitchDIM DALI AQsmart" at bounding box center [546, 136] width 74 height 17
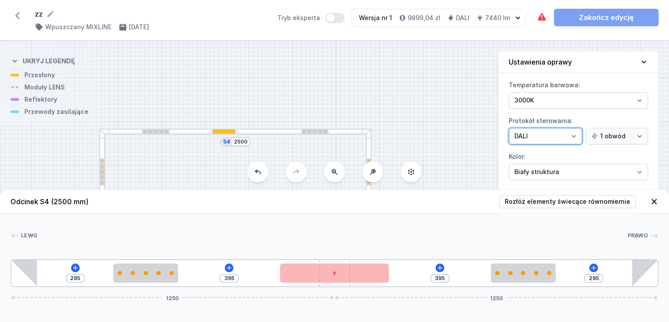
select select "5"
click at [509, 128] on select "On/Off SwitchDIM DALI AQsmart" at bounding box center [546, 136] width 74 height 17
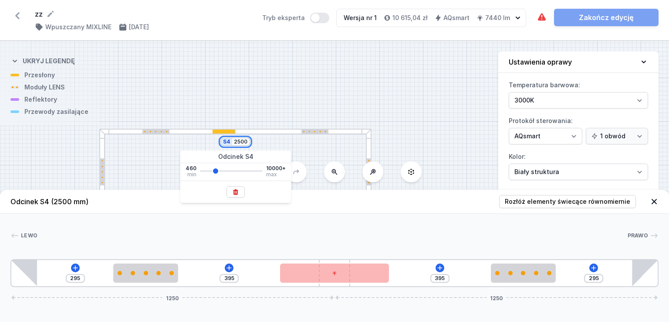
click at [241, 141] on input "2500" at bounding box center [241, 141] width 14 height 7
type input "200"
type input "3000"
type input "545"
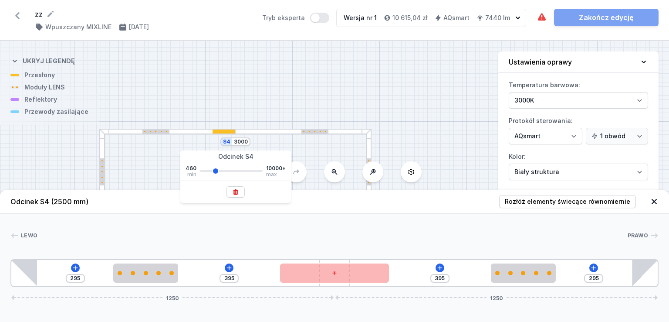
type input "265"
type input "545"
click at [321, 101] on div "S4 3000 S3 2000 S2 3000 S1 2000" at bounding box center [334, 181] width 669 height 281
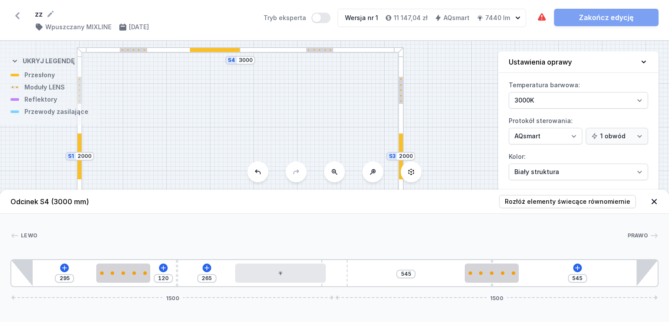
drag, startPoint x: 444, startPoint y: 146, endPoint x: 448, endPoint y: 54, distance: 92.9
click at [448, 57] on div "S4 3000 S3 2000 S2 3000 S1 2000" at bounding box center [334, 181] width 669 height 281
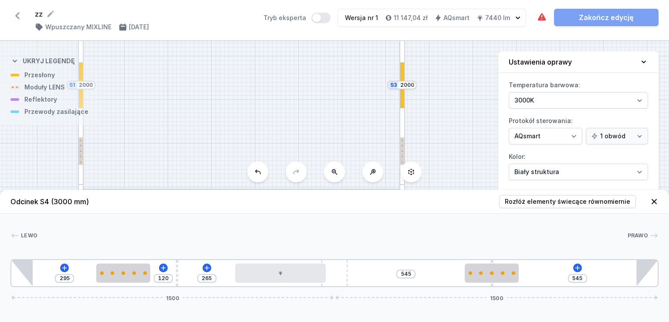
drag, startPoint x: 438, startPoint y: 159, endPoint x: 439, endPoint y: 72, distance: 87.2
click at [439, 74] on div "S4 3000 S3 2000 S2 3000 S1 2000" at bounding box center [334, 181] width 669 height 281
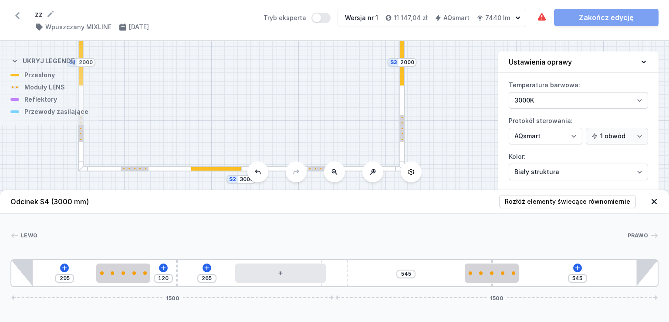
drag, startPoint x: 443, startPoint y: 154, endPoint x: 445, endPoint y: 88, distance: 66.3
click at [445, 88] on div "S4 3000 S3 2000 S2 3000 S1 2000" at bounding box center [334, 181] width 669 height 281
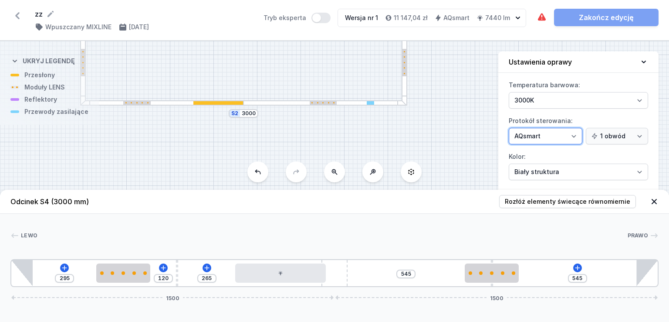
click at [576, 136] on select "On/Off SwitchDIM DALI AQsmart" at bounding box center [546, 136] width 74 height 17
click at [509, 128] on select "On/Off SwitchDIM DALI AQsmart" at bounding box center [546, 136] width 74 height 17
click at [576, 131] on select "On/Off SwitchDIM DALI AQsmart" at bounding box center [546, 136] width 74 height 17
click at [509, 128] on select "On/Off SwitchDIM DALI AQsmart" at bounding box center [546, 136] width 74 height 17
click at [575, 137] on select "On/Off SwitchDIM DALI AQsmart" at bounding box center [546, 136] width 74 height 17
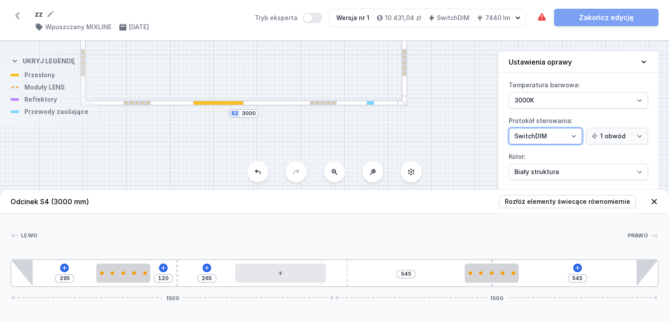
select select "5"
click at [509, 128] on select "On/Off SwitchDIM DALI AQsmart" at bounding box center [546, 136] width 74 height 17
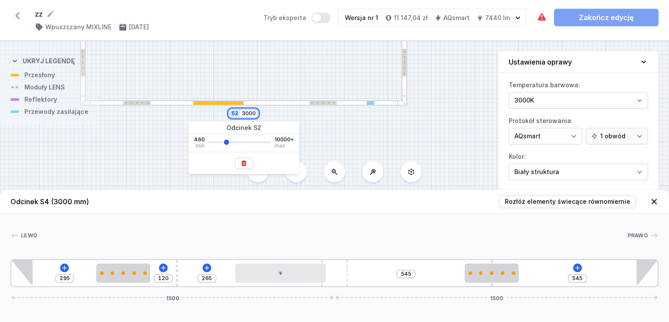
click at [252, 114] on input "3000" at bounding box center [249, 113] width 14 height 7
type input "30"
type input "1"
type input "2000"
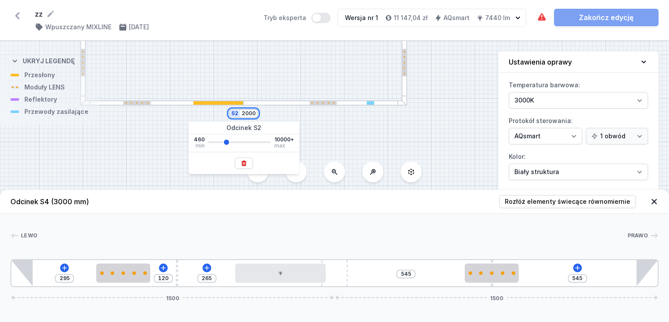
type input "440"
type input "2000"
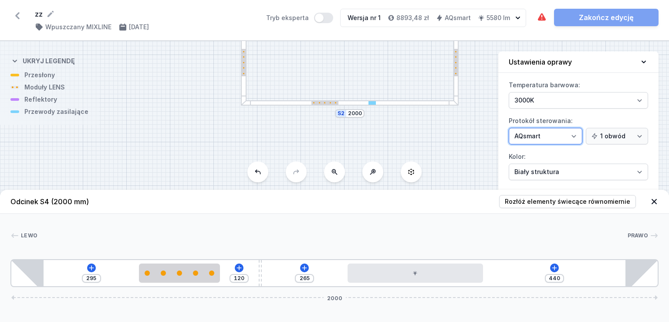
click at [576, 135] on select "On/Off SwitchDIM DALI AQsmart" at bounding box center [546, 136] width 74 height 17
select select "1"
click at [509, 128] on select "On/Off SwitchDIM DALI AQsmart" at bounding box center [546, 136] width 74 height 17
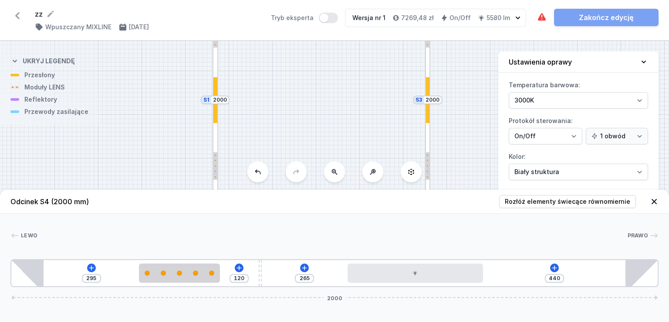
drag, startPoint x: 485, startPoint y: 56, endPoint x: 445, endPoint y: 187, distance: 137.5
click at [445, 187] on div "S4 2000 S3 2000 S2 2000 S1 2000" at bounding box center [334, 181] width 669 height 281
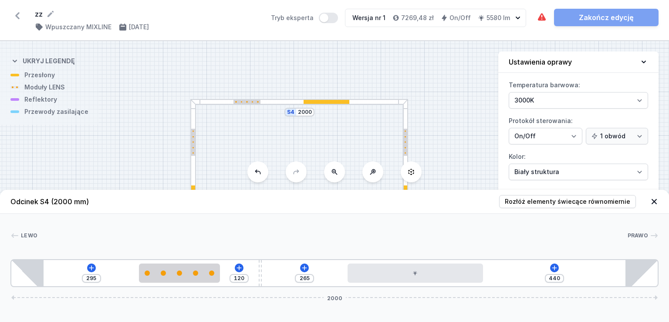
drag, startPoint x: 455, startPoint y: 82, endPoint x: 444, endPoint y: 162, distance: 80.5
click at [444, 162] on div "S4 2000 S3 2000 S2 2000 S1 2000" at bounding box center [334, 181] width 669 height 281
drag, startPoint x: 449, startPoint y: 128, endPoint x: 414, endPoint y: 9, distance: 123.7
click at [415, 19] on div "zz ( 11637 /v 1 ) Wpuszczany MIXLINE [DATE] Tryb eksperta Wersja nr 1 7269,48 z…" at bounding box center [334, 161] width 669 height 322
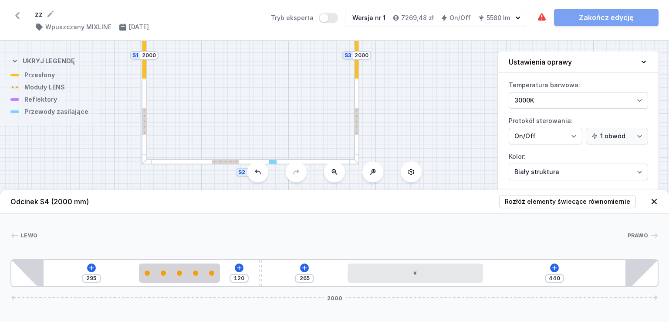
drag, startPoint x: 445, startPoint y: 117, endPoint x: 413, endPoint y: 17, distance: 105.3
click at [417, 32] on div "zz ( 11637 /v 1 ) Wpuszczany MIXLINE [DATE] Tryb eksperta Wersja nr 1 7269,48 z…" at bounding box center [334, 161] width 669 height 322
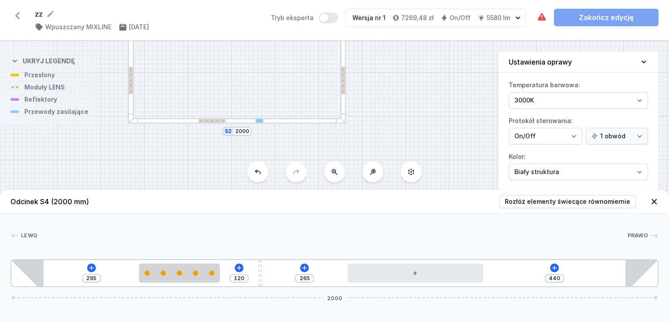
click at [304, 121] on div at bounding box center [237, 121] width 218 height 6
type input "660"
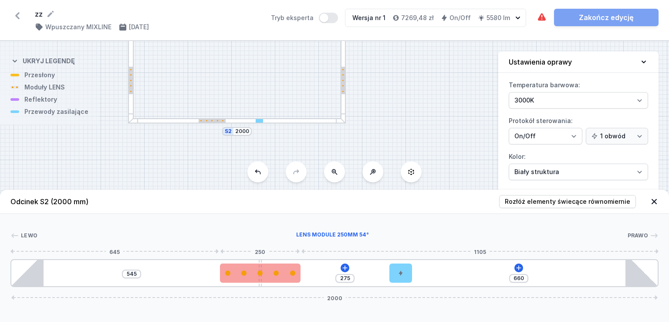
type input "558"
type input "262"
type input "554"
type input "266"
type input "487"
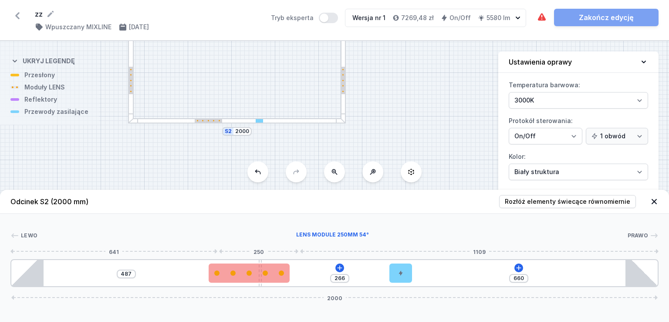
type input "333"
type input "466"
type input "354"
type input "417"
type input "395"
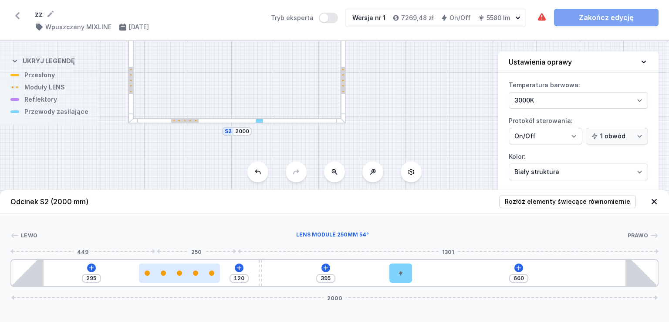
type input "266"
type input "149"
type input "229"
type input "186"
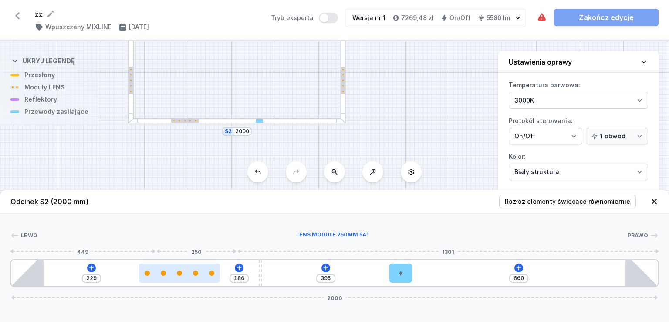
type input "229"
type input "150"
type input "265"
type input "136"
type input "279"
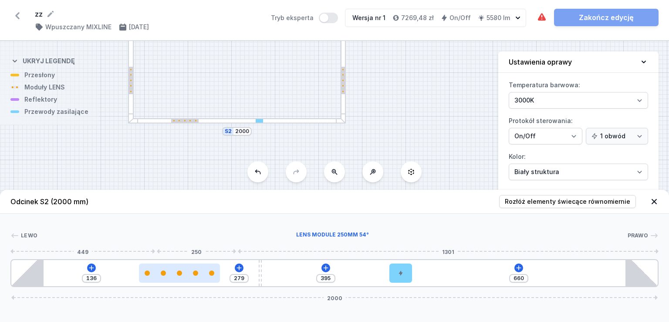
type input "123"
type input "292"
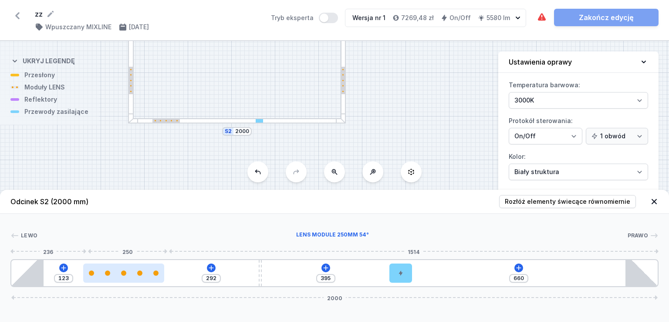
drag, startPoint x: 270, startPoint y: 273, endPoint x: 123, endPoint y: 269, distance: 146.9
click at [123, 269] on div at bounding box center [123, 272] width 81 height 19
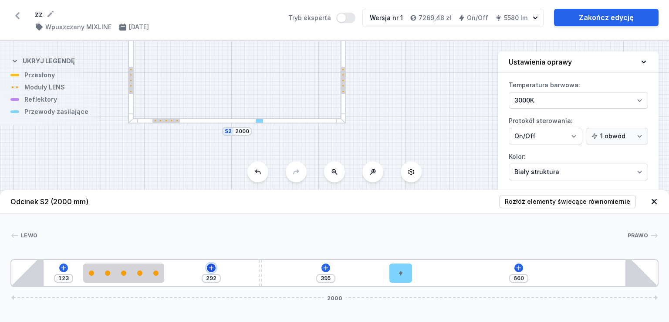
click at [213, 267] on icon at bounding box center [211, 267] width 5 height 5
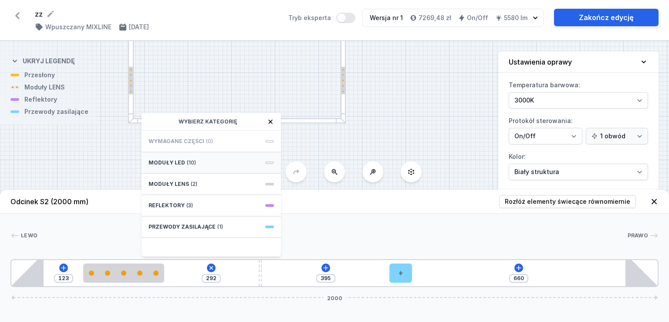
click at [195, 158] on div "Moduły LED (10)" at bounding box center [211, 162] width 139 height 21
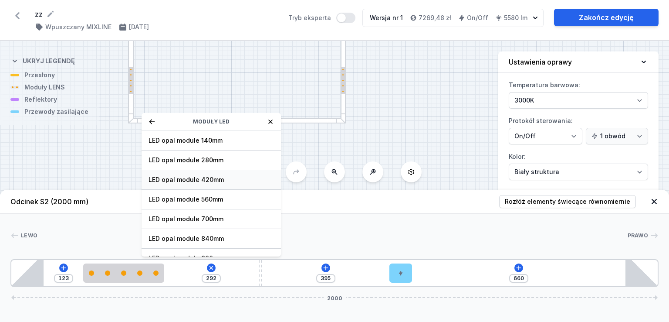
click at [198, 179] on span "LED opal module 420mm" at bounding box center [212, 179] width 126 height 9
type input "267"
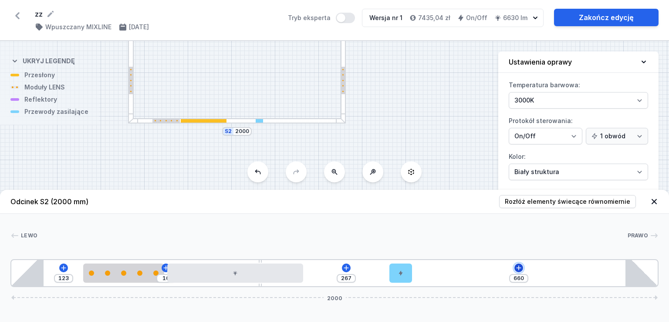
click at [520, 268] on icon at bounding box center [518, 267] width 5 height 5
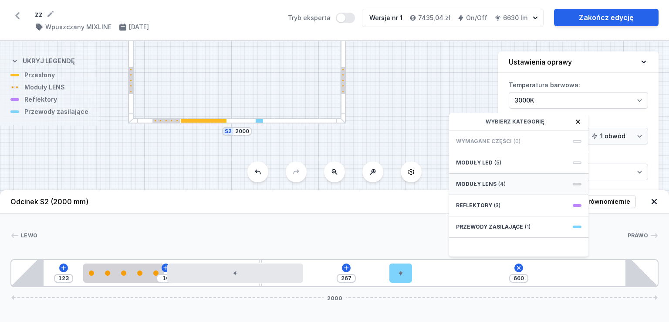
click at [501, 184] on span "(4)" at bounding box center [502, 183] width 7 height 7
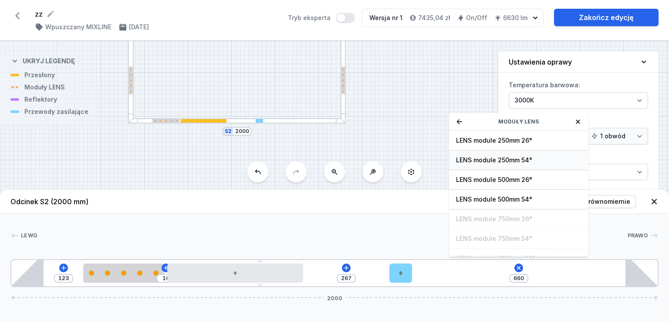
click at [493, 159] on span "LENS module 250mm 54°" at bounding box center [519, 160] width 126 height 9
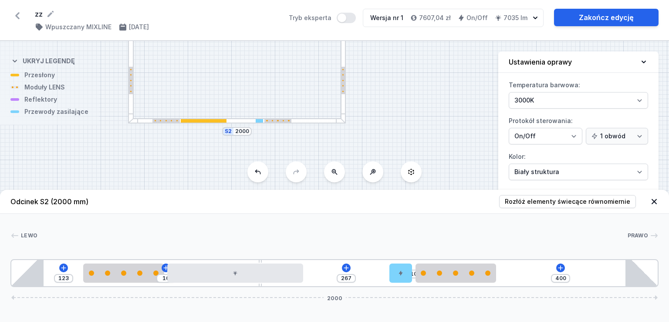
click at [361, 235] on div at bounding box center [332, 235] width 590 height 9
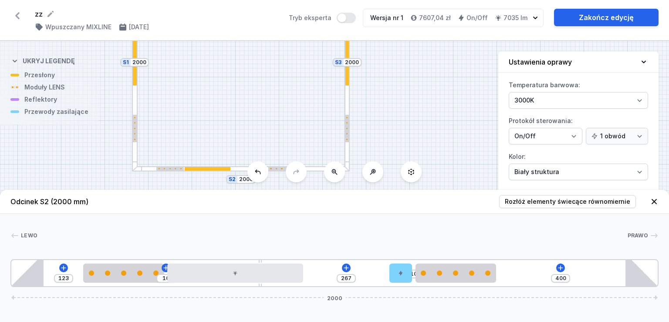
drag, startPoint x: 409, startPoint y: 80, endPoint x: 416, endPoint y: 180, distance: 100.5
click at [416, 180] on div "S4 2000 S3 2000 S2 2000 S1 2000 Odcinek S2 (2000 mm) Rozłóż elementy świecące r…" at bounding box center [334, 181] width 669 height 281
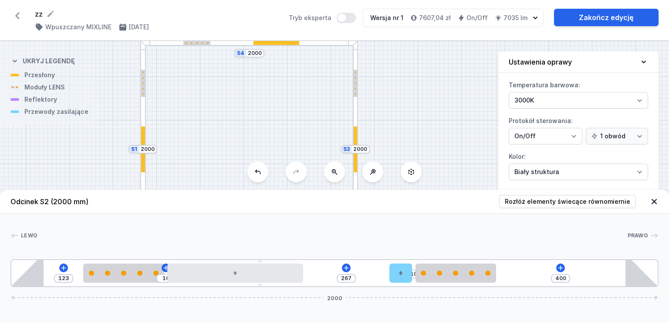
drag, startPoint x: 410, startPoint y: 84, endPoint x: 420, endPoint y: 156, distance: 72.6
click at [420, 156] on div "S4 2000 S3 2000 S2 2000 S1 2000" at bounding box center [334, 181] width 669 height 281
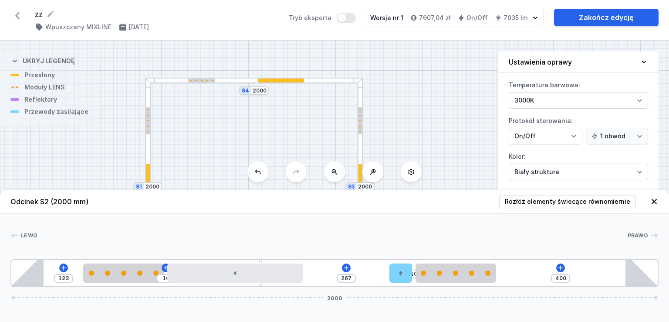
click at [337, 80] on div at bounding box center [254, 81] width 218 height 6
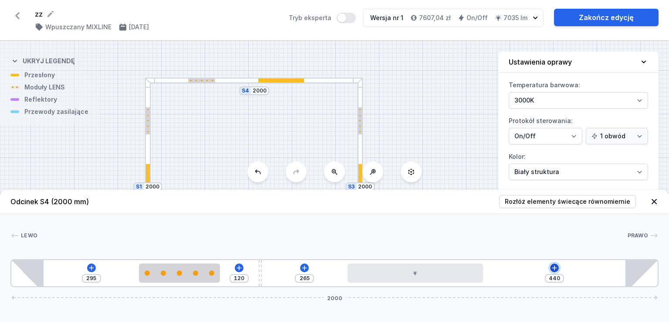
click at [556, 265] on icon at bounding box center [554, 267] width 7 height 7
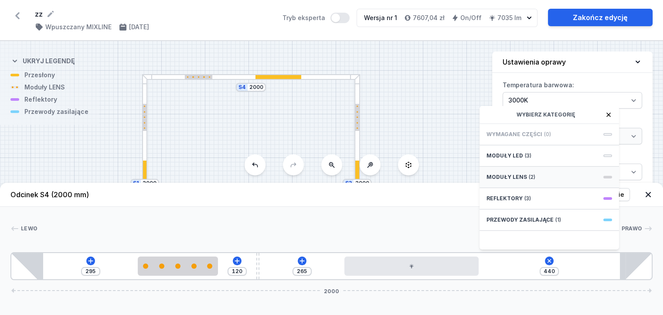
click at [525, 183] on div "Moduły LENS (2)" at bounding box center [548, 176] width 139 height 21
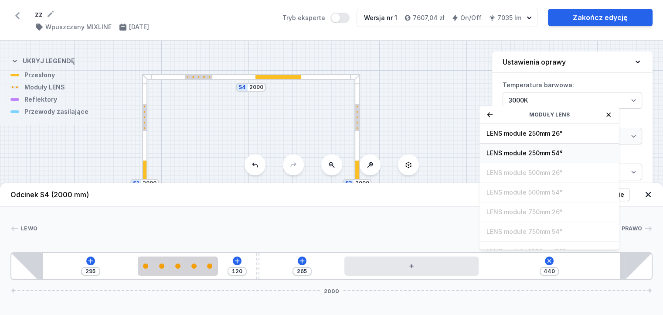
click at [514, 157] on span "LENS module 250mm 54°" at bounding box center [549, 153] width 126 height 9
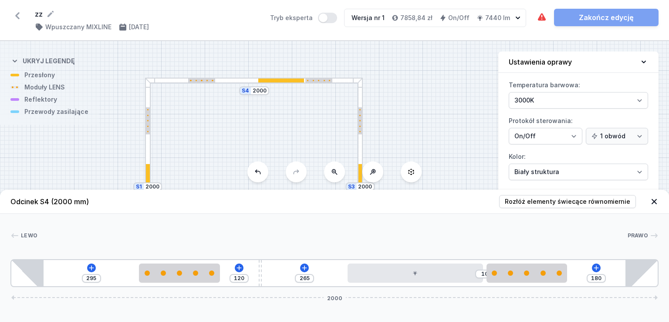
click at [448, 232] on div at bounding box center [332, 235] width 590 height 9
click at [459, 115] on div "S4 2000 S3 2000 S2 2000 S1 2000" at bounding box center [334, 181] width 669 height 281
drag, startPoint x: 446, startPoint y: 140, endPoint x: 455, endPoint y: 75, distance: 65.5
click at [455, 81] on div "S4 2000 S3 2000 S2 2000 S1 2000" at bounding box center [334, 181] width 669 height 281
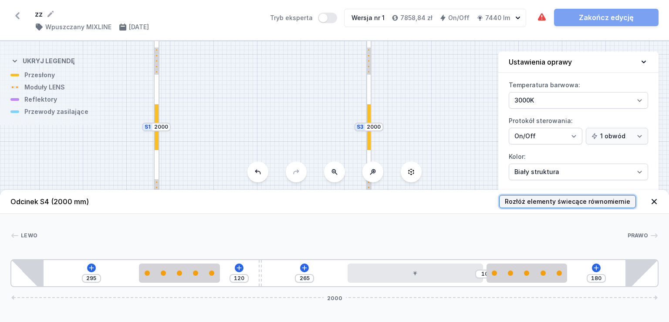
click at [616, 203] on span "Rozłóż elementy świecące równomiernie" at bounding box center [568, 201] width 126 height 9
type input "170"
type input "245"
type input "15"
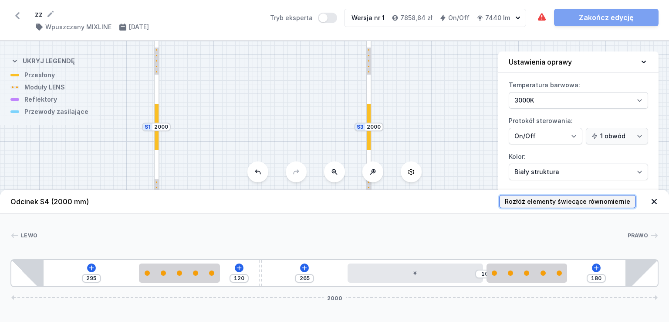
type input "270"
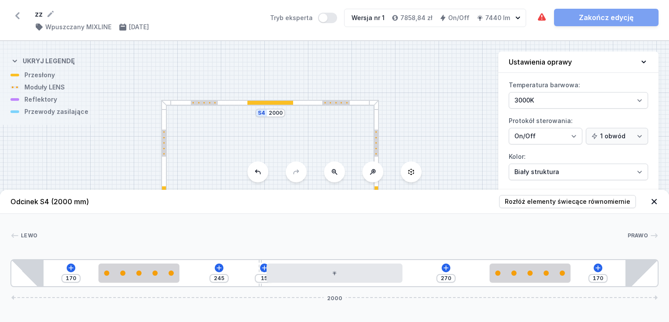
drag, startPoint x: 417, startPoint y: 82, endPoint x: 424, endPoint y: 164, distance: 82.3
click at [424, 164] on div "S4 2000 S3 2000 S2 2000 S1 2000" at bounding box center [334, 181] width 669 height 281
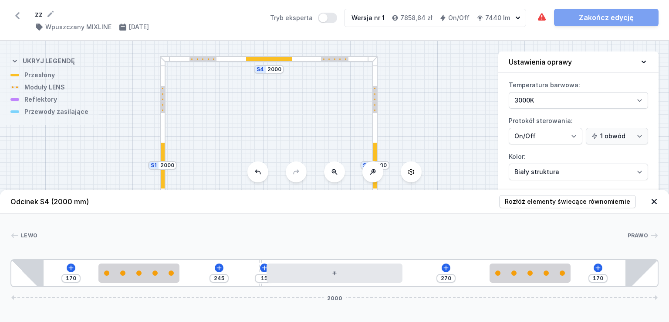
drag, startPoint x: 435, startPoint y: 149, endPoint x: 428, endPoint y: 51, distance: 97.9
click at [428, 54] on div "S4 2000 S3 2000 S2 2000 S1 2000" at bounding box center [334, 181] width 669 height 281
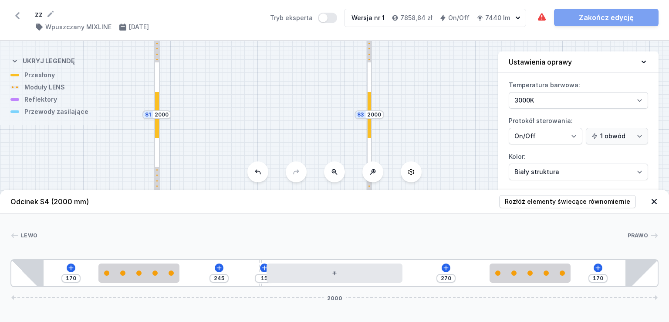
drag, startPoint x: 437, startPoint y: 129, endPoint x: 437, endPoint y: 61, distance: 68.4
click at [437, 66] on div "S4 2000 S3 2000 S2 2000 S1 2000" at bounding box center [334, 181] width 669 height 281
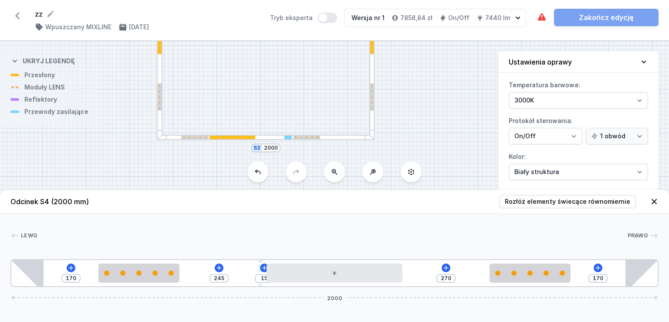
drag, startPoint x: 436, startPoint y: 131, endPoint x: 436, endPoint y: 107, distance: 24.0
click at [436, 111] on div "S4 2000 S3 2000 S2 2000 S1 2000" at bounding box center [334, 181] width 669 height 281
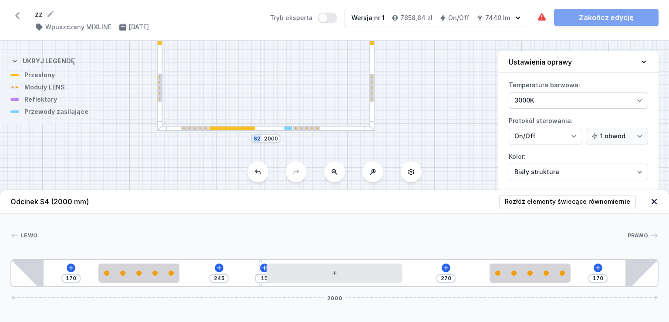
click at [345, 128] on div at bounding box center [266, 129] width 218 height 6
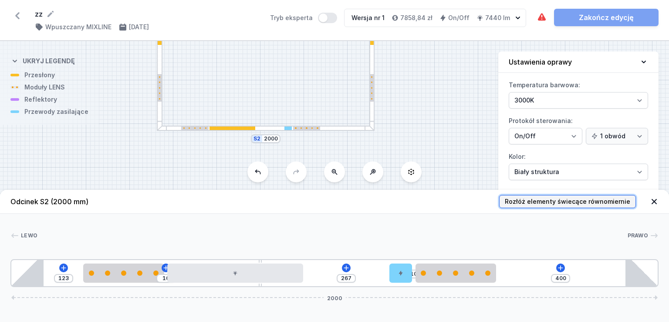
click at [572, 202] on span "Rozłóż elementy świecące równomiernie" at bounding box center [568, 201] width 126 height 9
type input "170"
type input "15"
type input "240"
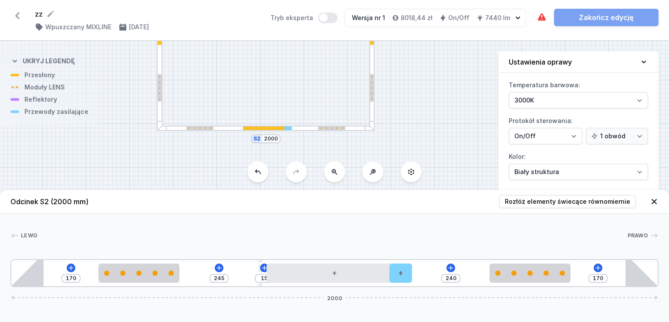
click at [438, 103] on div "S4 2000 S3 2000 S2 2000 S1 2000" at bounding box center [334, 181] width 669 height 281
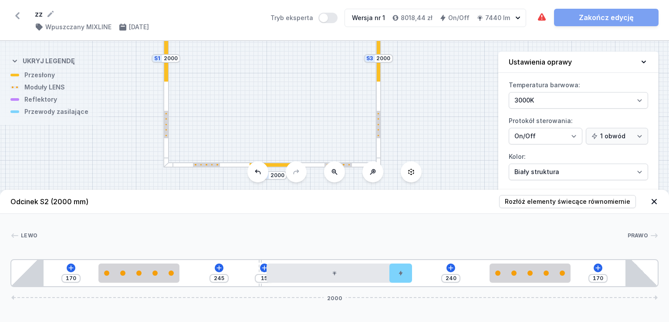
drag, startPoint x: 431, startPoint y: 87, endPoint x: 436, endPoint y: 195, distance: 108.2
click at [436, 195] on div "S4 2000 S3 2000 S2 2000 S1 2000 Odcinek S2 (2000 mm) Rozłóż elementy świecące r…" at bounding box center [334, 181] width 669 height 281
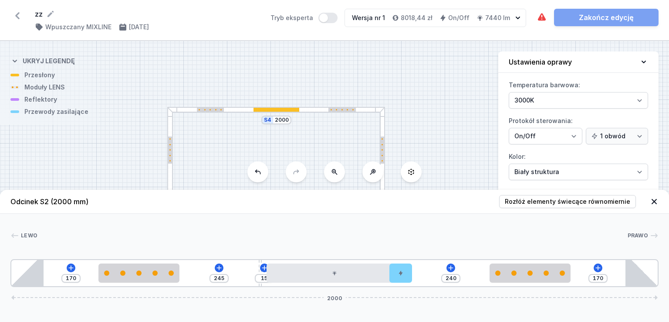
drag, startPoint x: 457, startPoint y: 92, endPoint x: 462, endPoint y: 178, distance: 86.0
click at [462, 178] on div "S4 2000 S3 2000 S2 2000 S1 2000" at bounding box center [334, 181] width 669 height 281
drag, startPoint x: 450, startPoint y: 140, endPoint x: 458, endPoint y: 69, distance: 71.1
click at [458, 72] on div "S4 2000 S3 2000 S2 2000 S1 2000" at bounding box center [334, 181] width 669 height 281
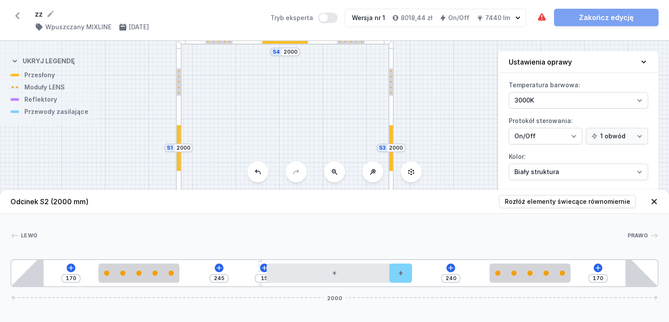
drag, startPoint x: 458, startPoint y: 118, endPoint x: 451, endPoint y: 58, distance: 60.6
click at [452, 63] on div "S4 2000 S3 2000 S2 2000 S1 2000" at bounding box center [334, 181] width 669 height 281
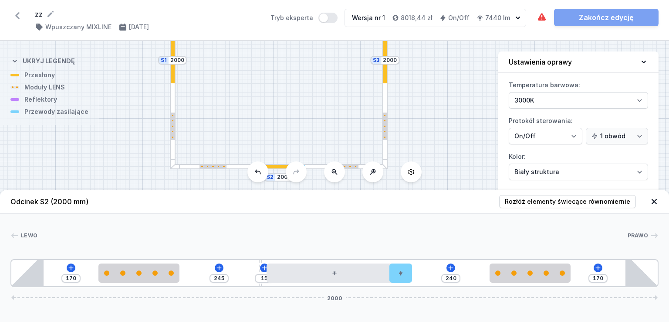
drag, startPoint x: 457, startPoint y: 123, endPoint x: 453, endPoint y: 84, distance: 39.0
click at [455, 86] on div "S4 2000 S3 2000 S2 2000 S1 2000" at bounding box center [334, 181] width 669 height 281
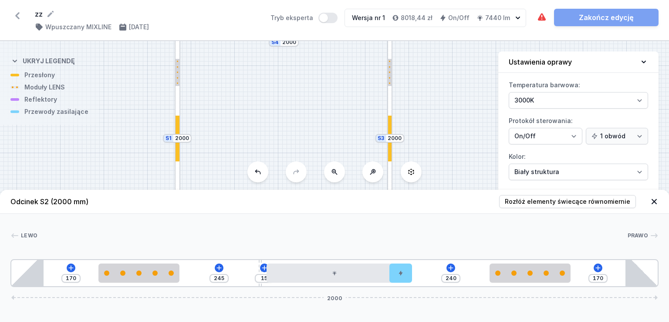
drag, startPoint x: 458, startPoint y: 92, endPoint x: 468, endPoint y: 189, distance: 97.7
click at [468, 189] on div "S4 2000 S3 2000 S2 2000 S1 2000 Odcinek S2 (2000 mm) Rozłóż elementy świecące r…" at bounding box center [334, 181] width 669 height 281
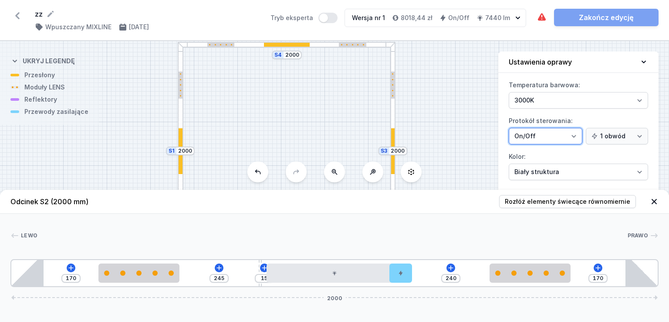
click at [577, 134] on select "On/Off SwitchDIM DALI AQsmart" at bounding box center [546, 136] width 74 height 17
click at [509, 128] on select "On/Off SwitchDIM DALI AQsmart" at bounding box center [546, 136] width 74 height 17
click at [571, 136] on select "On/Off SwitchDIM DALI AQsmart" at bounding box center [546, 136] width 74 height 17
click at [509, 128] on select "On/Off SwitchDIM DALI AQsmart" at bounding box center [546, 136] width 74 height 17
click at [495, 122] on div "S4 2000 S3 2000 S2 2000 S1 2000" at bounding box center [334, 181] width 669 height 281
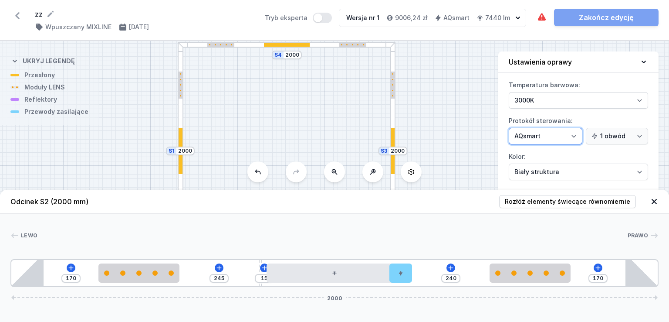
click at [578, 135] on select "On/Off SwitchDIM DALI AQsmart" at bounding box center [546, 136] width 74 height 17
click at [509, 128] on select "On/Off SwitchDIM DALI AQsmart" at bounding box center [546, 136] width 74 height 17
drag, startPoint x: 575, startPoint y: 137, endPoint x: 573, endPoint y: 141, distance: 4.5
click at [575, 137] on select "On/Off SwitchDIM DALI AQsmart" at bounding box center [546, 136] width 74 height 17
select select "5"
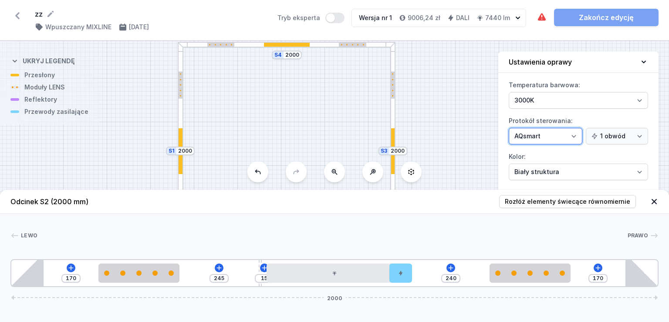
click at [509, 128] on select "On/Off SwitchDIM DALI AQsmart" at bounding box center [546, 136] width 74 height 17
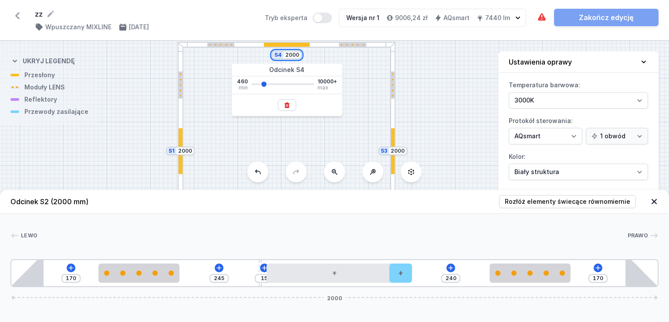
click at [291, 54] on input "2000" at bounding box center [292, 54] width 14 height 7
type input "2500"
type input "270"
click at [441, 83] on div "S4 2500 S3 2000 S2 2500 S1 2000" at bounding box center [334, 181] width 669 height 281
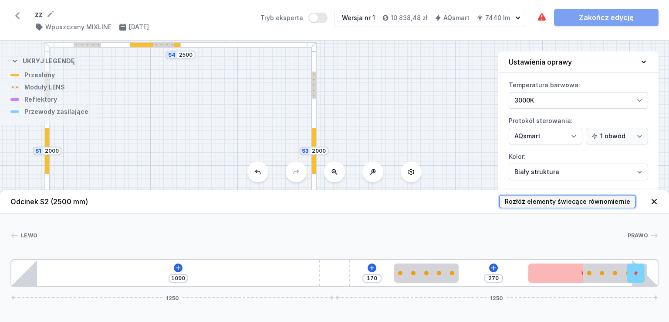
click at [562, 201] on span "Rozłóż elementy świecące równomiernie" at bounding box center [568, 201] width 126 height 9
type input "295"
type input "395"
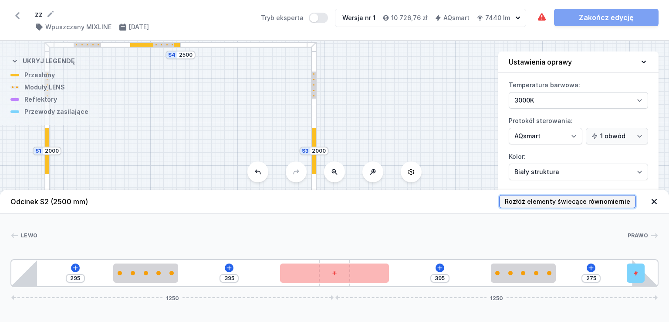
click at [562, 201] on span "Rozłóż elementy świecące równomiernie" at bounding box center [568, 201] width 126 height 9
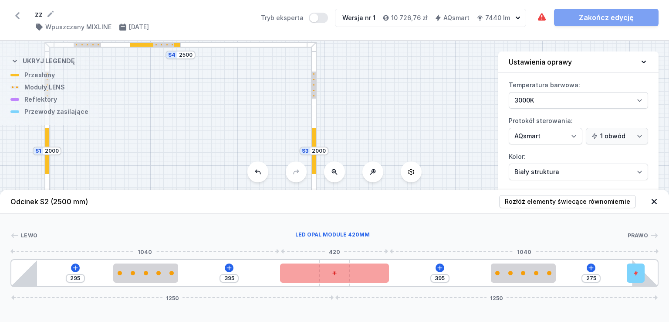
type input "184"
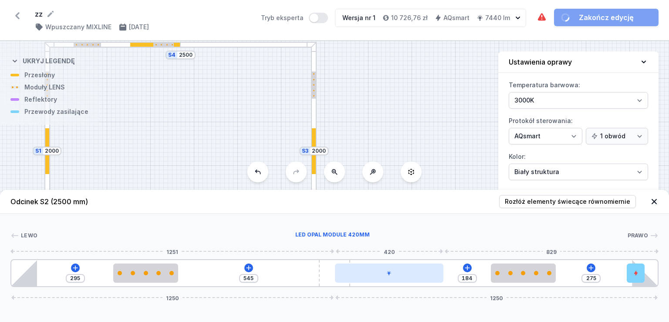
drag, startPoint x: 352, startPoint y: 274, endPoint x: 404, endPoint y: 270, distance: 52.0
click at [389, 107] on div "S4 2500 S3 2000 S2 2500 S1 2000" at bounding box center [334, 181] width 669 height 281
drag, startPoint x: 380, startPoint y: 137, endPoint x: 385, endPoint y: 67, distance: 70.8
click at [385, 68] on div "S4 2500 S3 2000 S2 2500 S1 2000" at bounding box center [334, 181] width 669 height 281
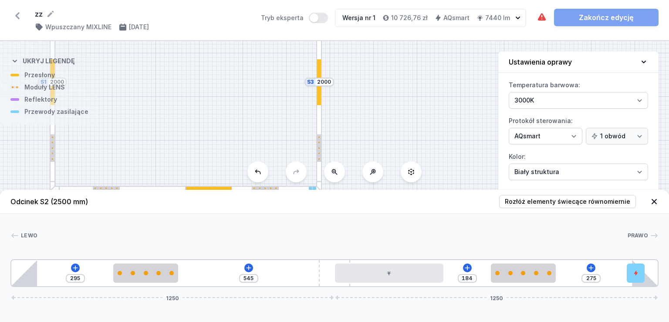
drag, startPoint x: 378, startPoint y: 128, endPoint x: 378, endPoint y: 81, distance: 46.2
click at [378, 85] on div "S4 2500 S3 2000 S2 2500 S1 2000" at bounding box center [334, 181] width 669 height 281
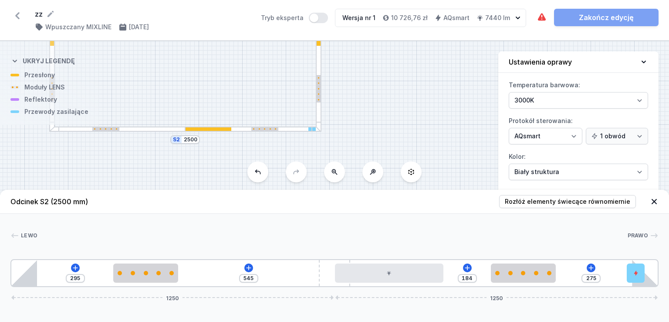
click at [422, 125] on div "S4 2500 S3 2000 S2 2500 S1 2000" at bounding box center [334, 181] width 669 height 281
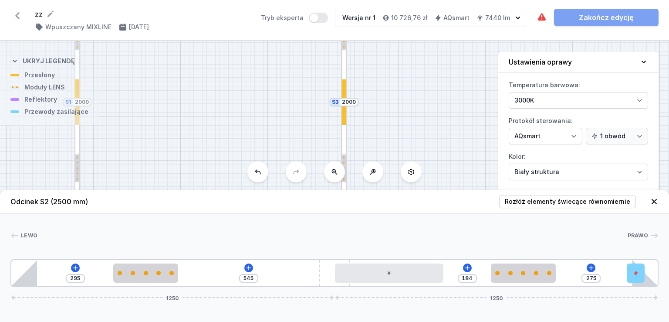
drag, startPoint x: 387, startPoint y: 83, endPoint x: 413, endPoint y: 163, distance: 84.3
click at [413, 163] on div "S4 2500 S3 2000 S2 2500 S1 2000 Odcinek S2 (2500 mm) Rozłóż elementy świecące r…" at bounding box center [334, 181] width 669 height 281
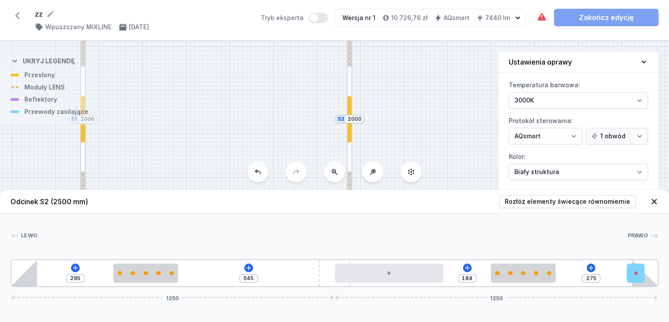
drag, startPoint x: 407, startPoint y: 95, endPoint x: 431, endPoint y: 180, distance: 88.3
click at [435, 182] on div "S4 2500 S3 2000 S2 2500 S1 2000" at bounding box center [334, 181] width 669 height 281
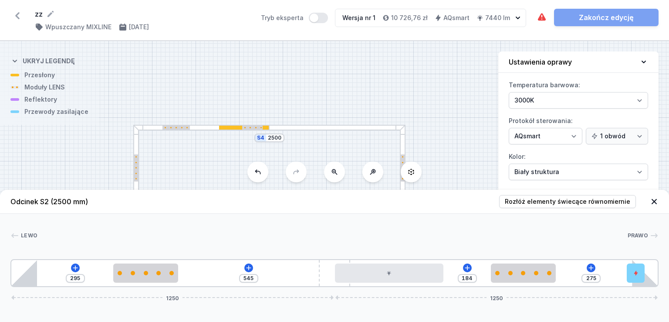
drag, startPoint x: 319, startPoint y: 111, endPoint x: 345, endPoint y: 151, distance: 48.2
click at [349, 156] on div "S4 2500 S3 2000 S2 2500 S1 2000" at bounding box center [334, 181] width 669 height 281
click at [307, 128] on div at bounding box center [338, 129] width 136 height 6
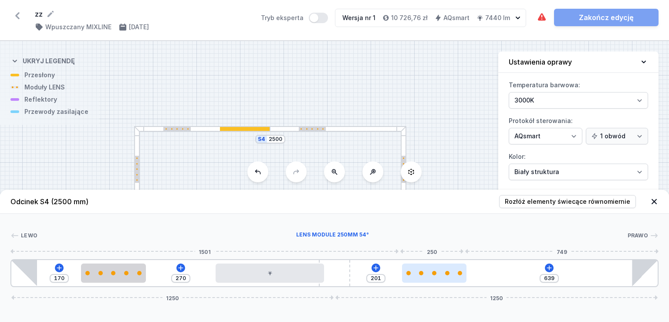
type input "603"
type input "237"
type input "560"
type input "280"
type input "521"
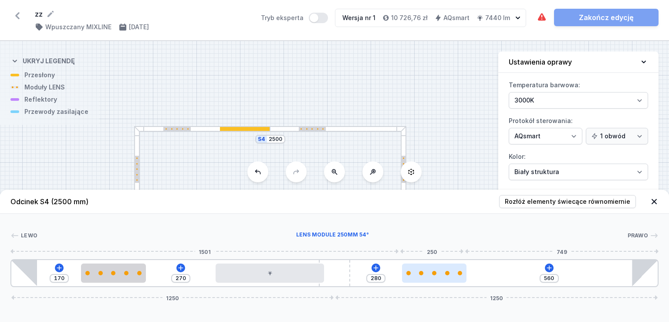
type input "319"
type input "462"
type input "378"
type input "410"
type input "430"
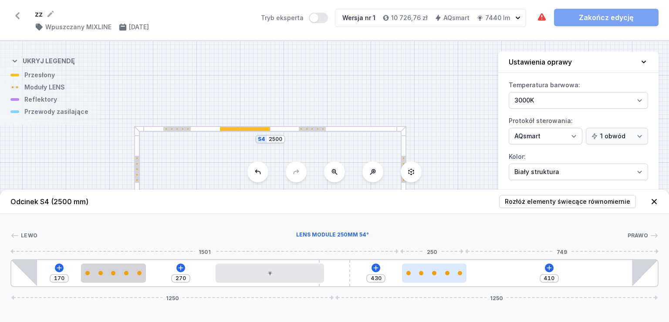
type input "387"
type input "453"
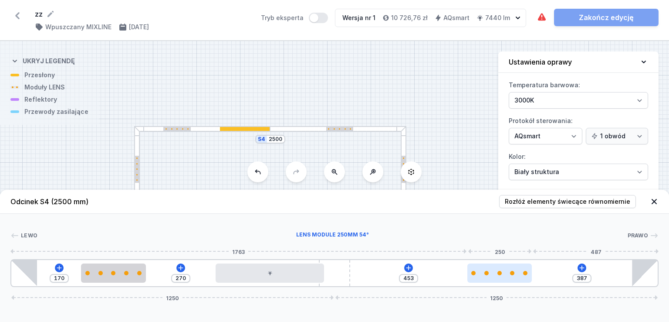
type input "376"
type input "464"
type input "360"
type input "480"
type input "342"
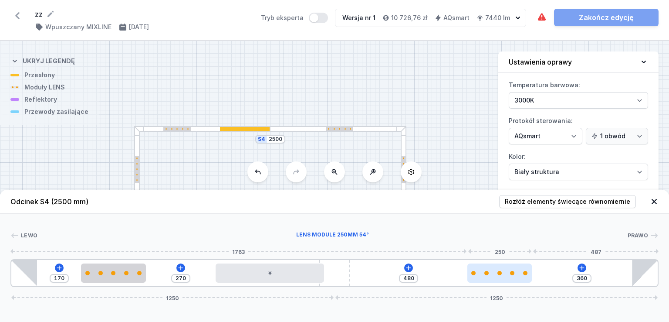
type input "498"
type input "322"
type input "518"
type input "306"
type input "534"
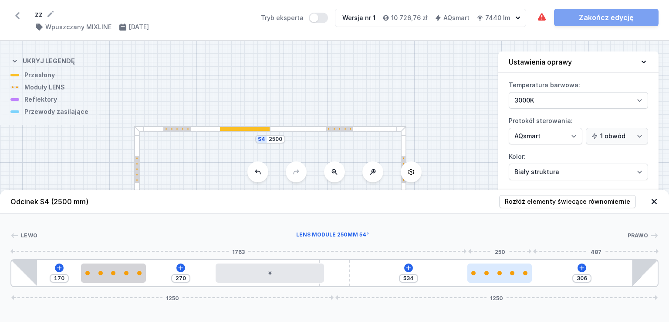
type input "303"
type input "537"
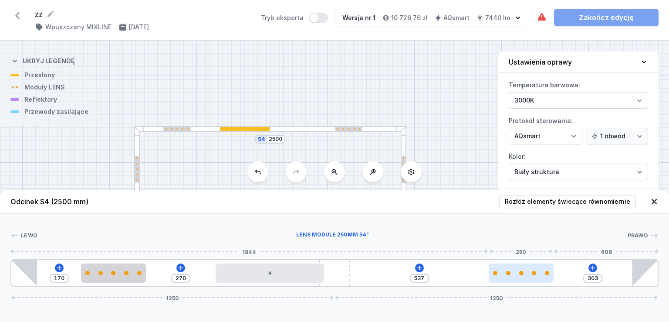
drag, startPoint x: 295, startPoint y: 276, endPoint x: 531, endPoint y: 269, distance: 236.3
click at [457, 109] on div "S4 2500 S3 2000 S2 2500 S1 2000" at bounding box center [334, 181] width 669 height 281
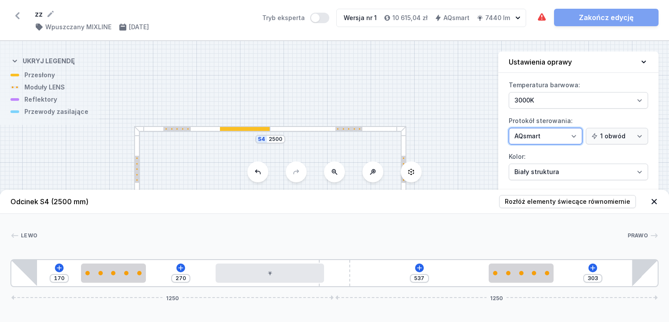
click at [576, 132] on select "On/Off SwitchDIM DALI AQsmart" at bounding box center [546, 136] width 74 height 17
click at [509, 128] on select "On/Off SwitchDIM DALI AQsmart" at bounding box center [546, 136] width 74 height 17
click at [575, 135] on select "On/Off SwitchDIM DALI AQsmart" at bounding box center [546, 136] width 74 height 17
click at [509, 128] on select "On/Off SwitchDIM DALI AQsmart" at bounding box center [546, 136] width 74 height 17
click at [576, 134] on select "On/Off SwitchDIM DALI AQsmart" at bounding box center [546, 136] width 74 height 17
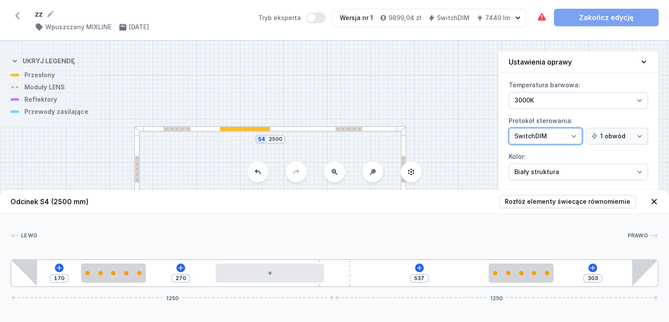
select select "5"
click at [509, 128] on select "On/Off SwitchDIM DALI AQsmart" at bounding box center [546, 136] width 74 height 17
